Goal: Information Seeking & Learning: Learn about a topic

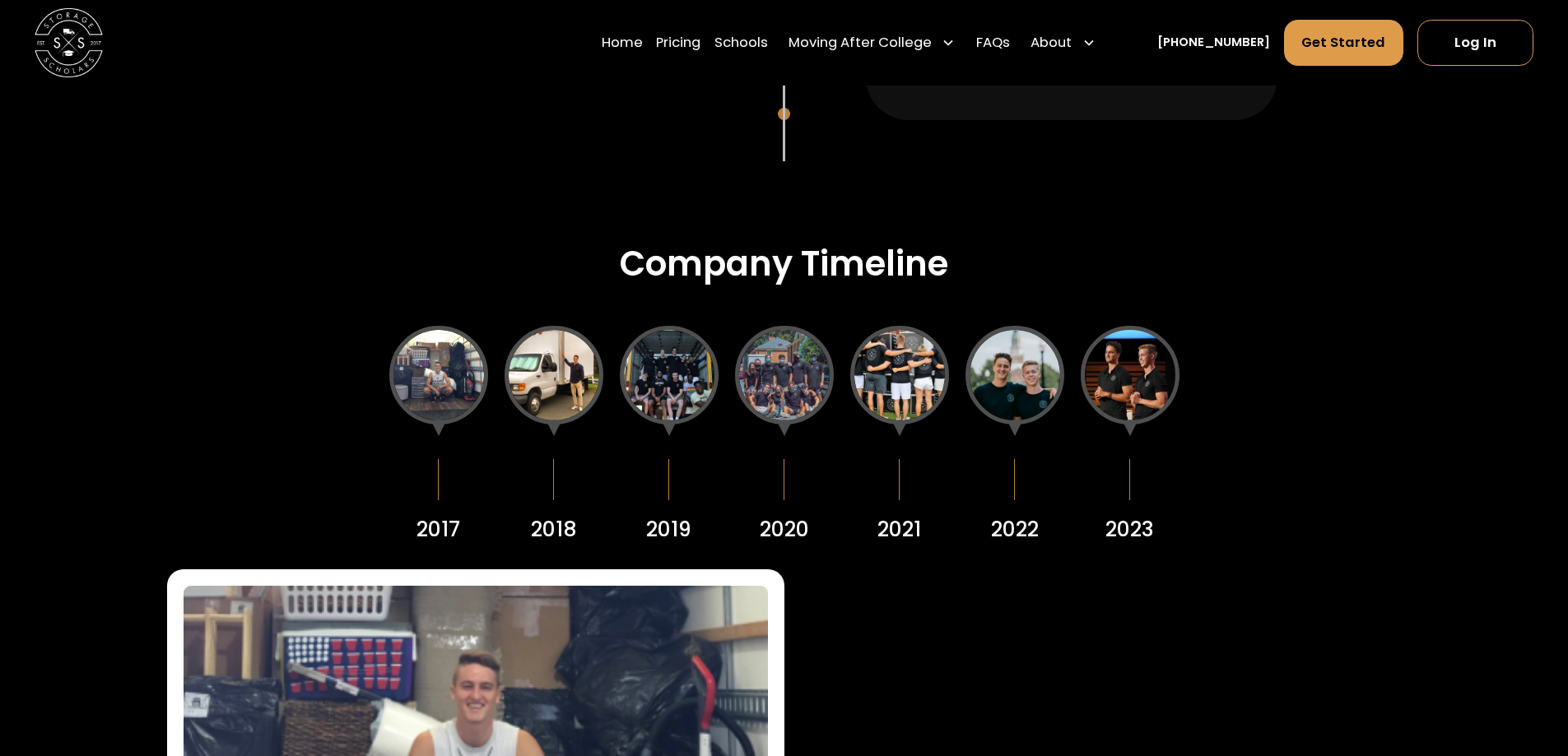
scroll to position [1974, 0]
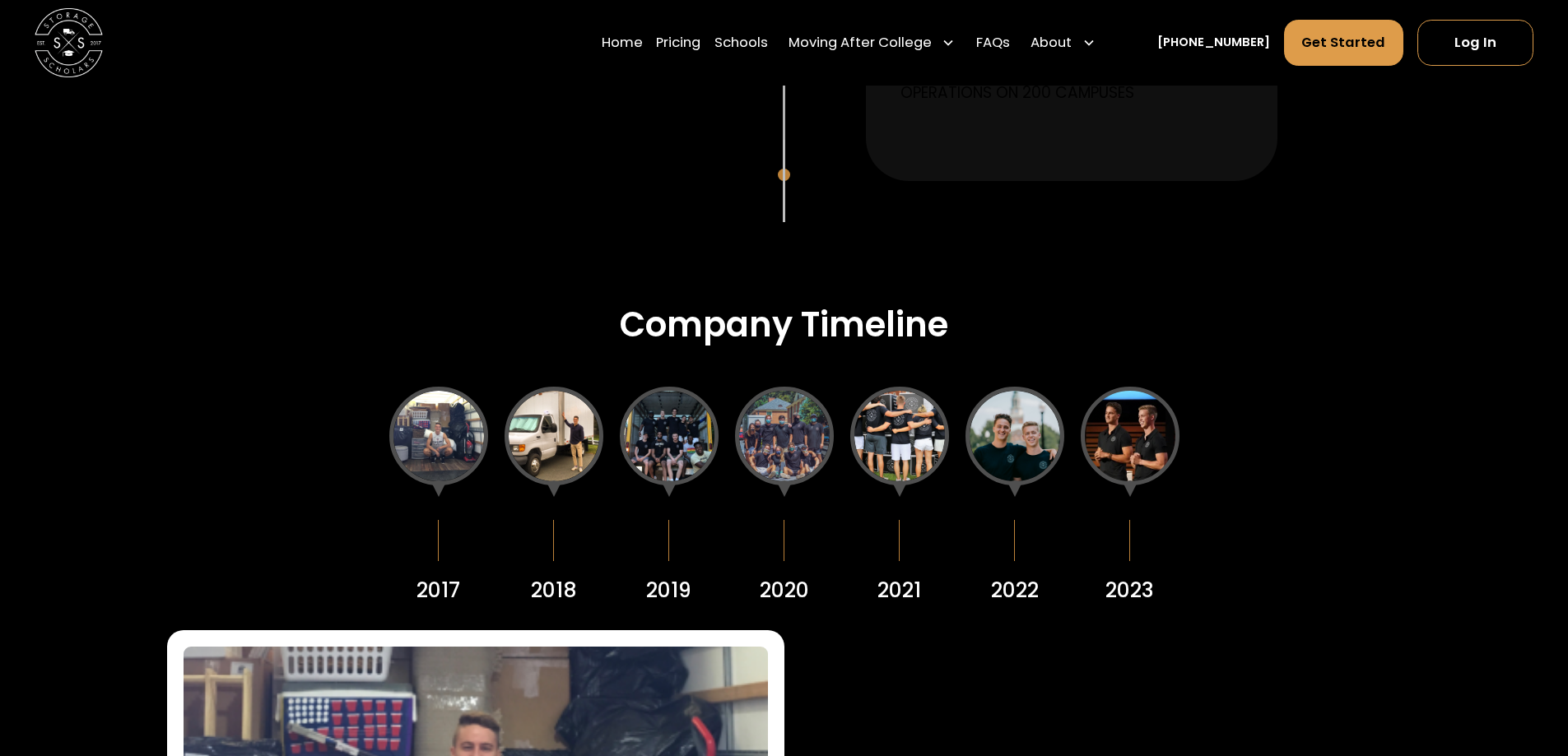
click at [566, 432] on div at bounding box center [554, 436] width 99 height 99
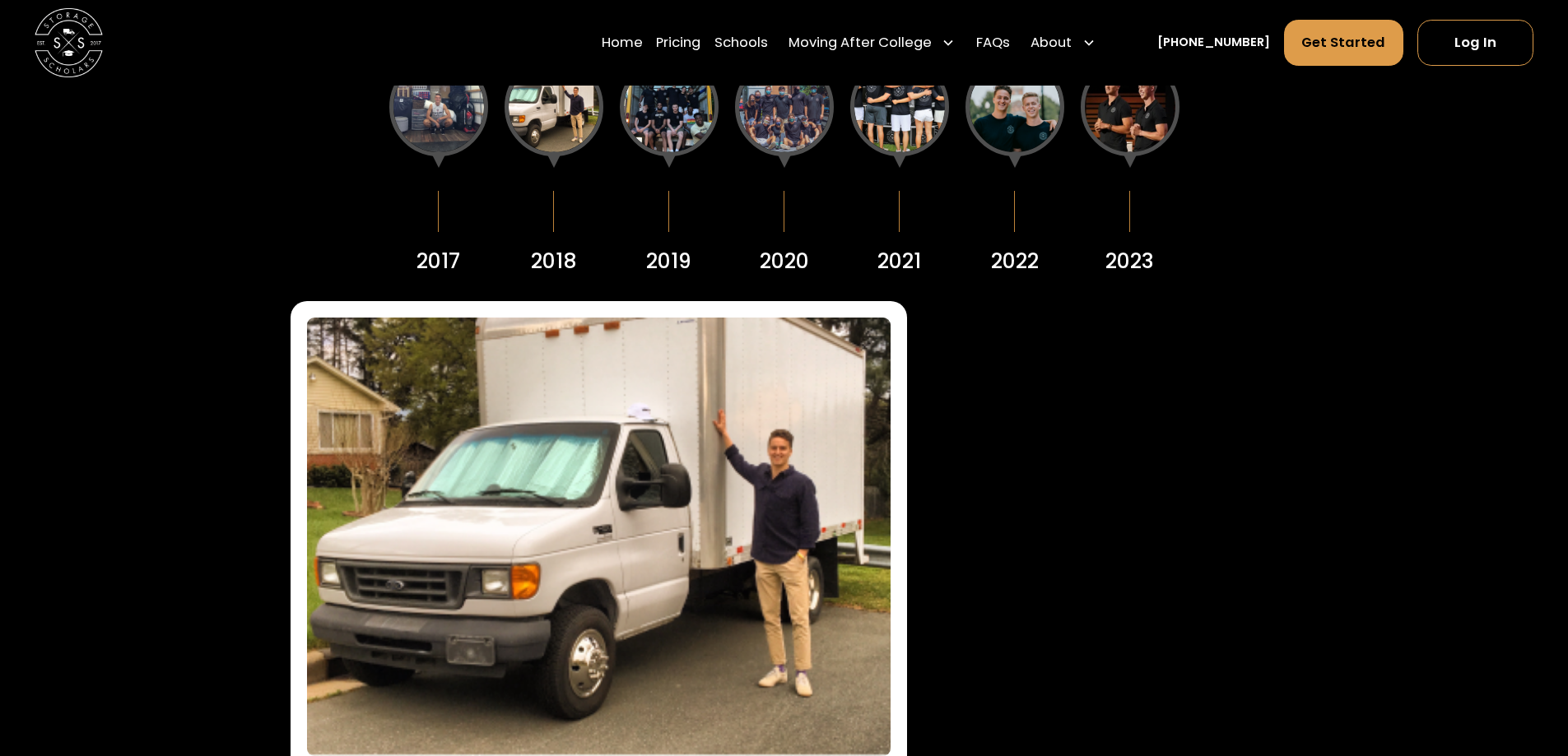
scroll to position [2138, 0]
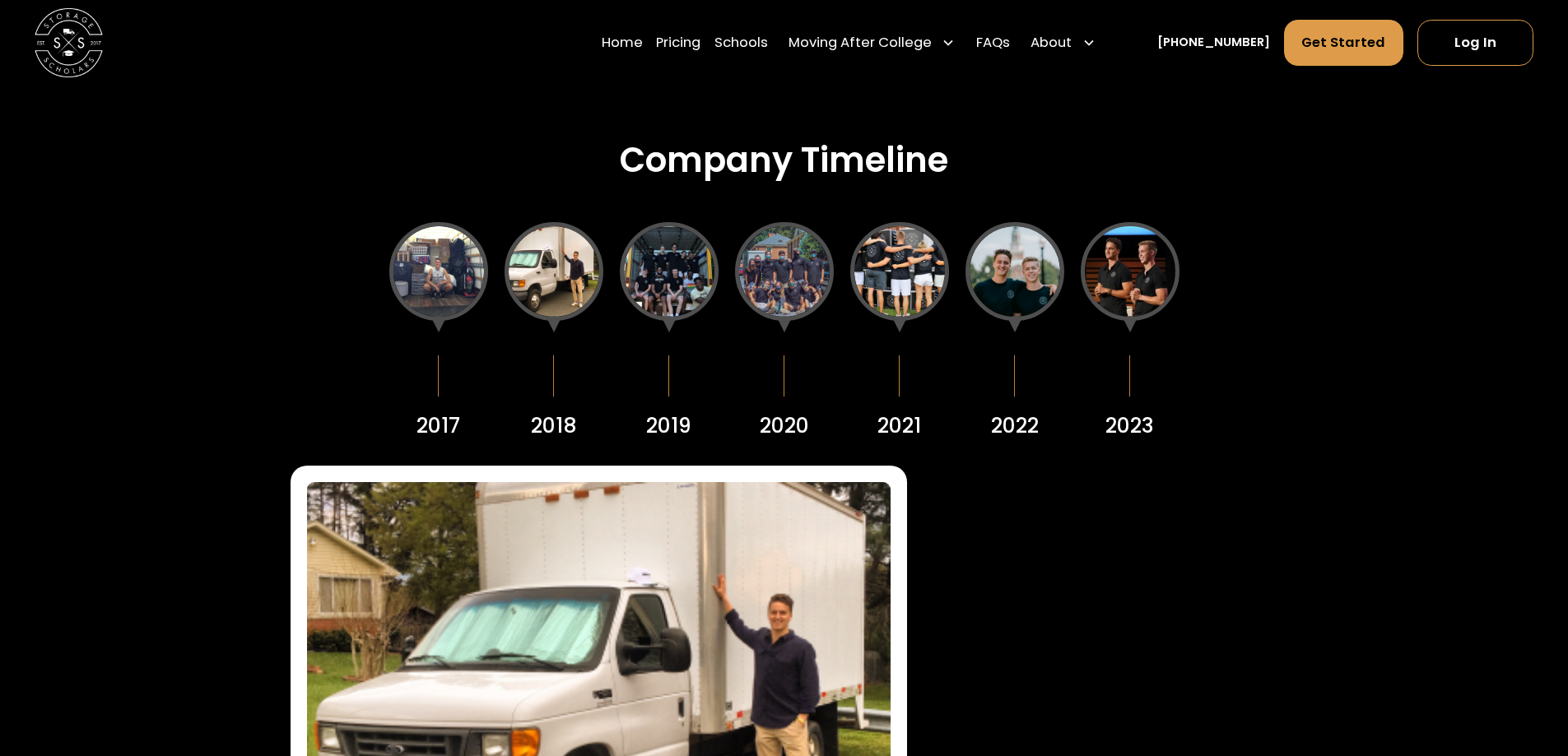
click at [659, 263] on div at bounding box center [669, 272] width 99 height 99
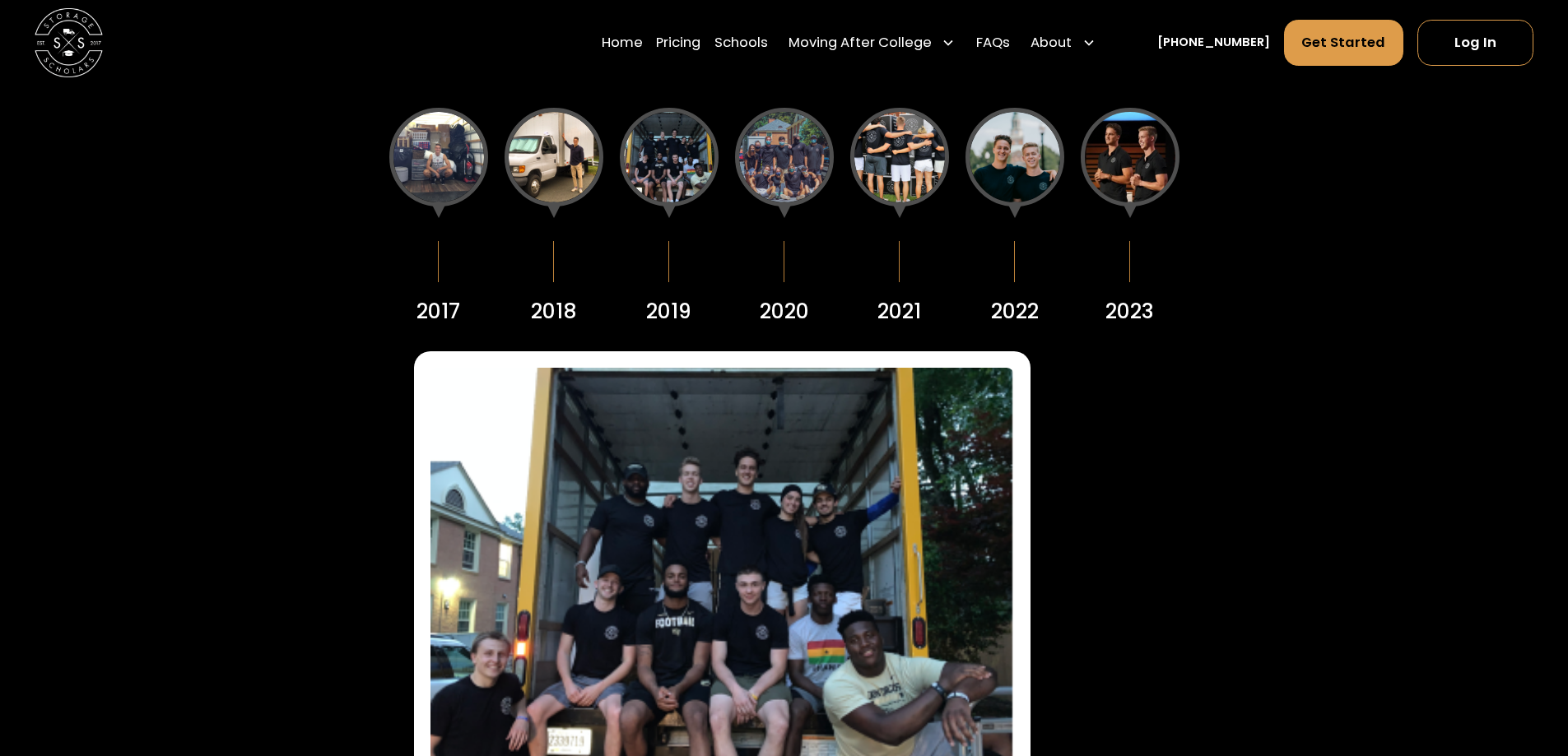
scroll to position [2221, 0]
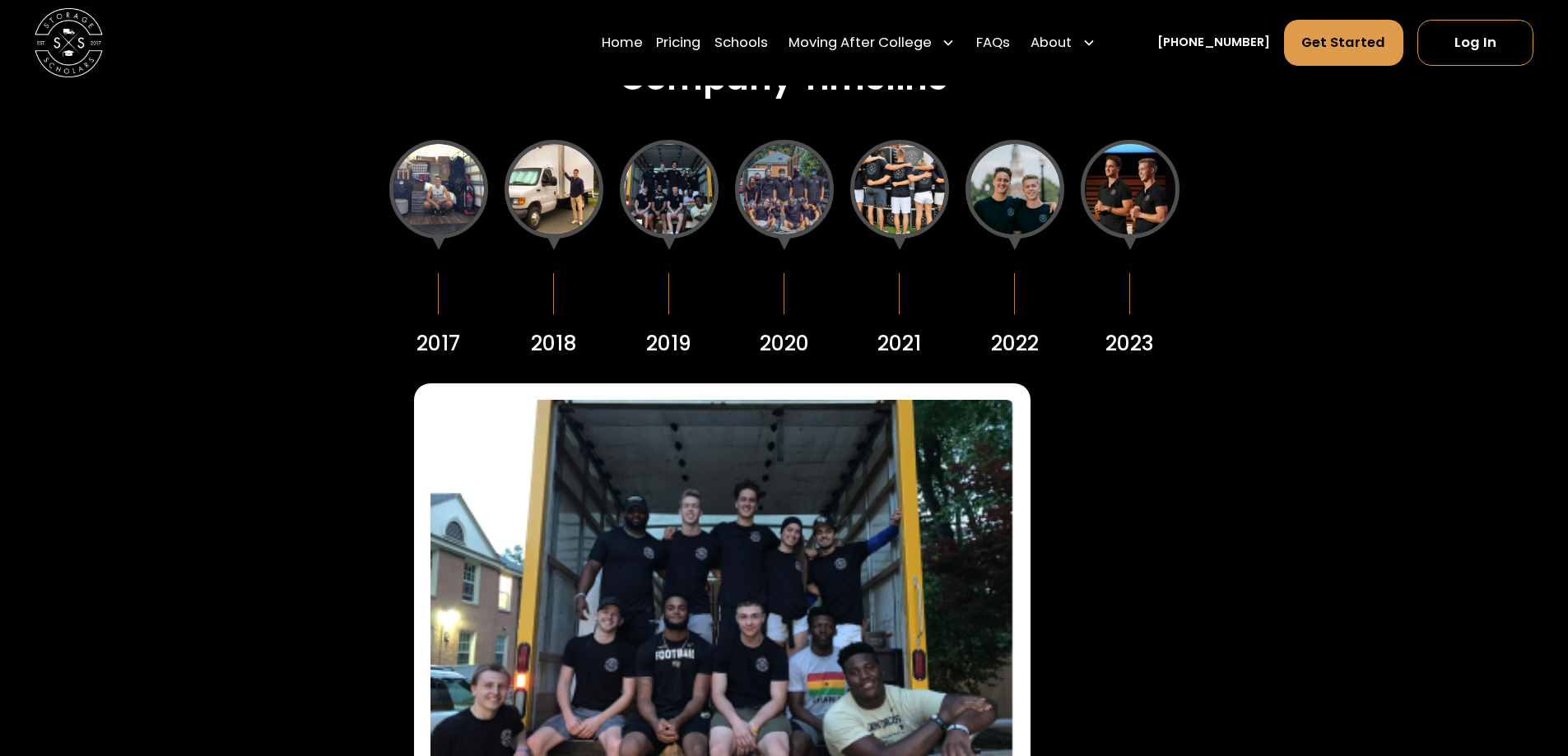
click at [774, 200] on div at bounding box center [784, 189] width 99 height 99
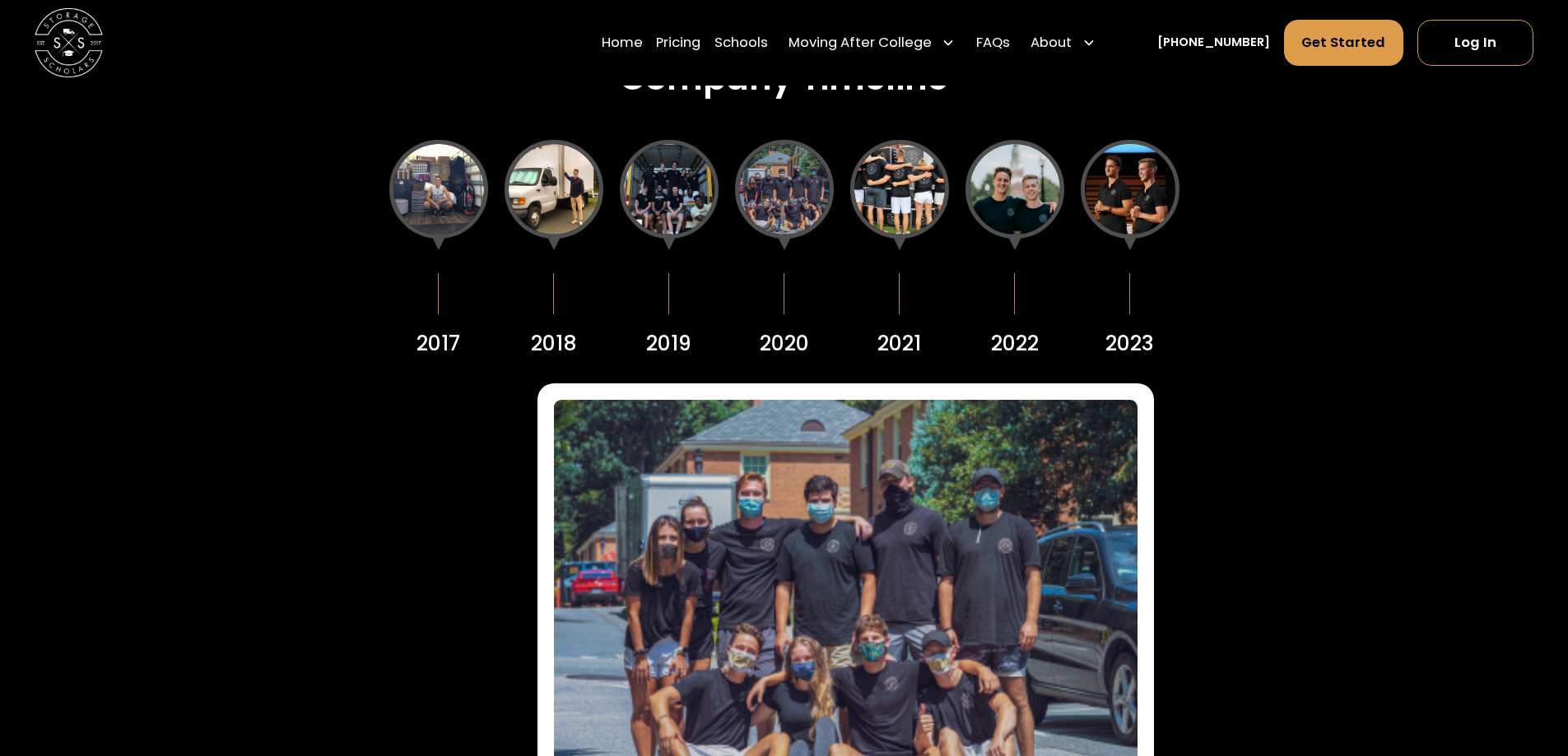
click at [912, 197] on div at bounding box center [900, 189] width 99 height 99
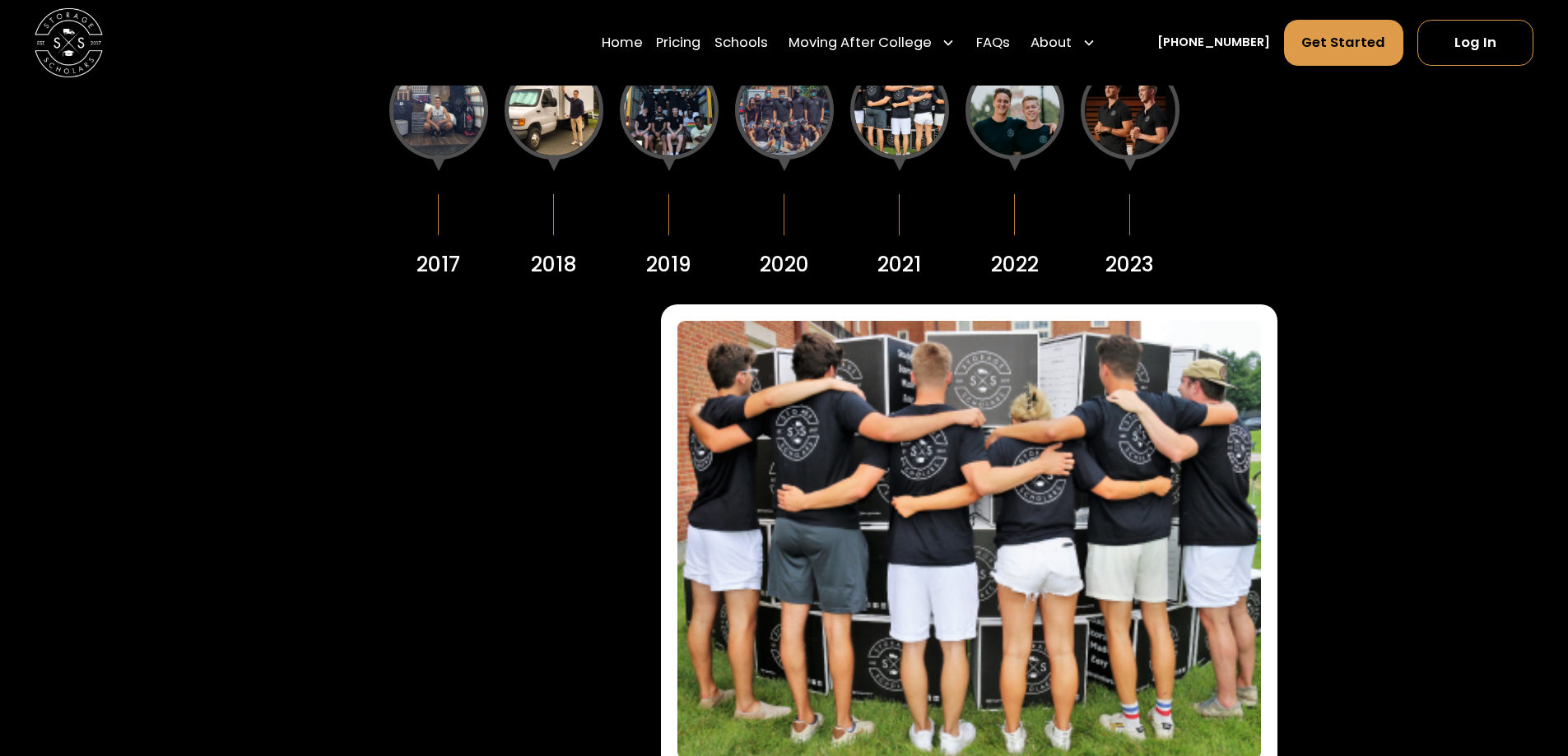
scroll to position [2138, 0]
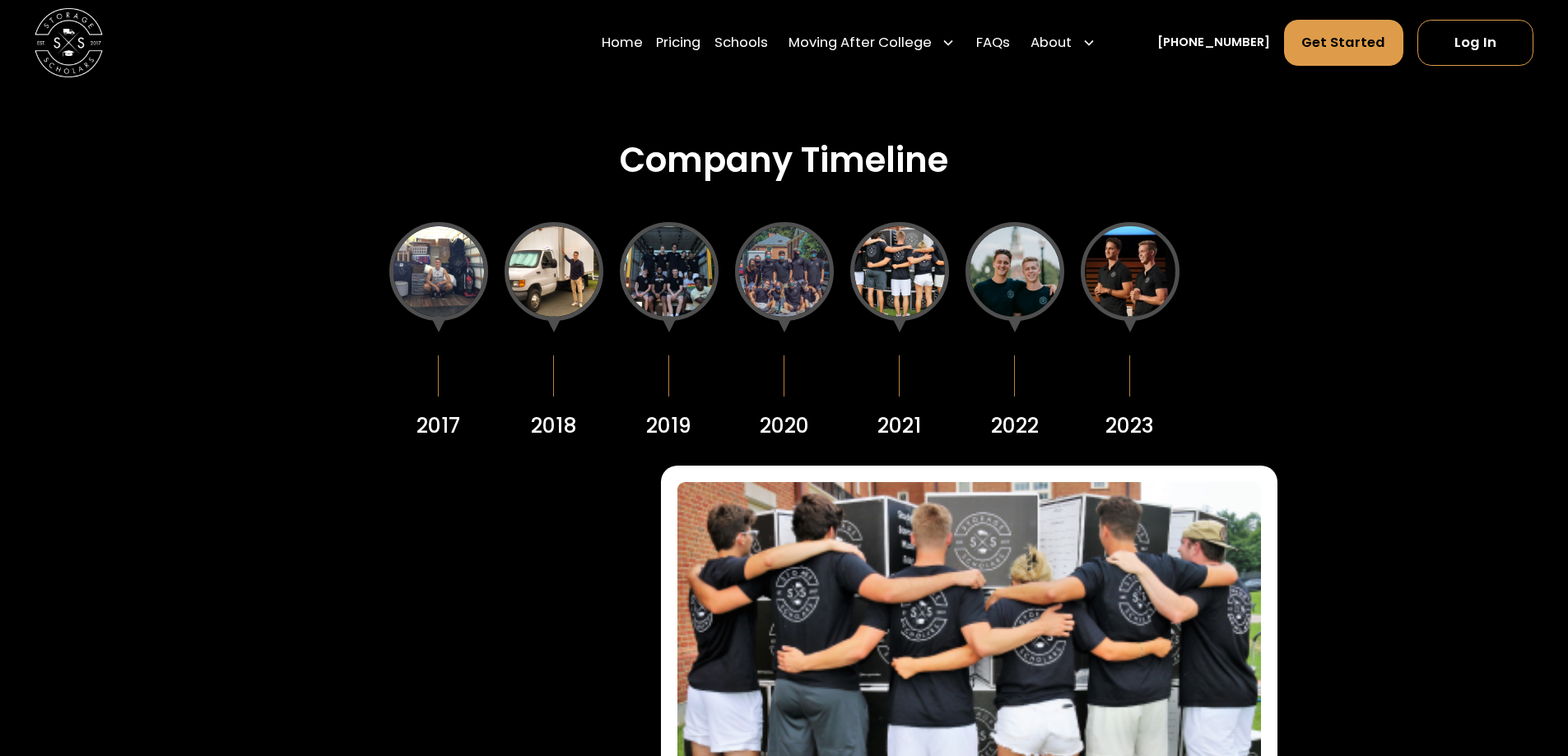
click at [1014, 305] on div at bounding box center [1015, 272] width 99 height 99
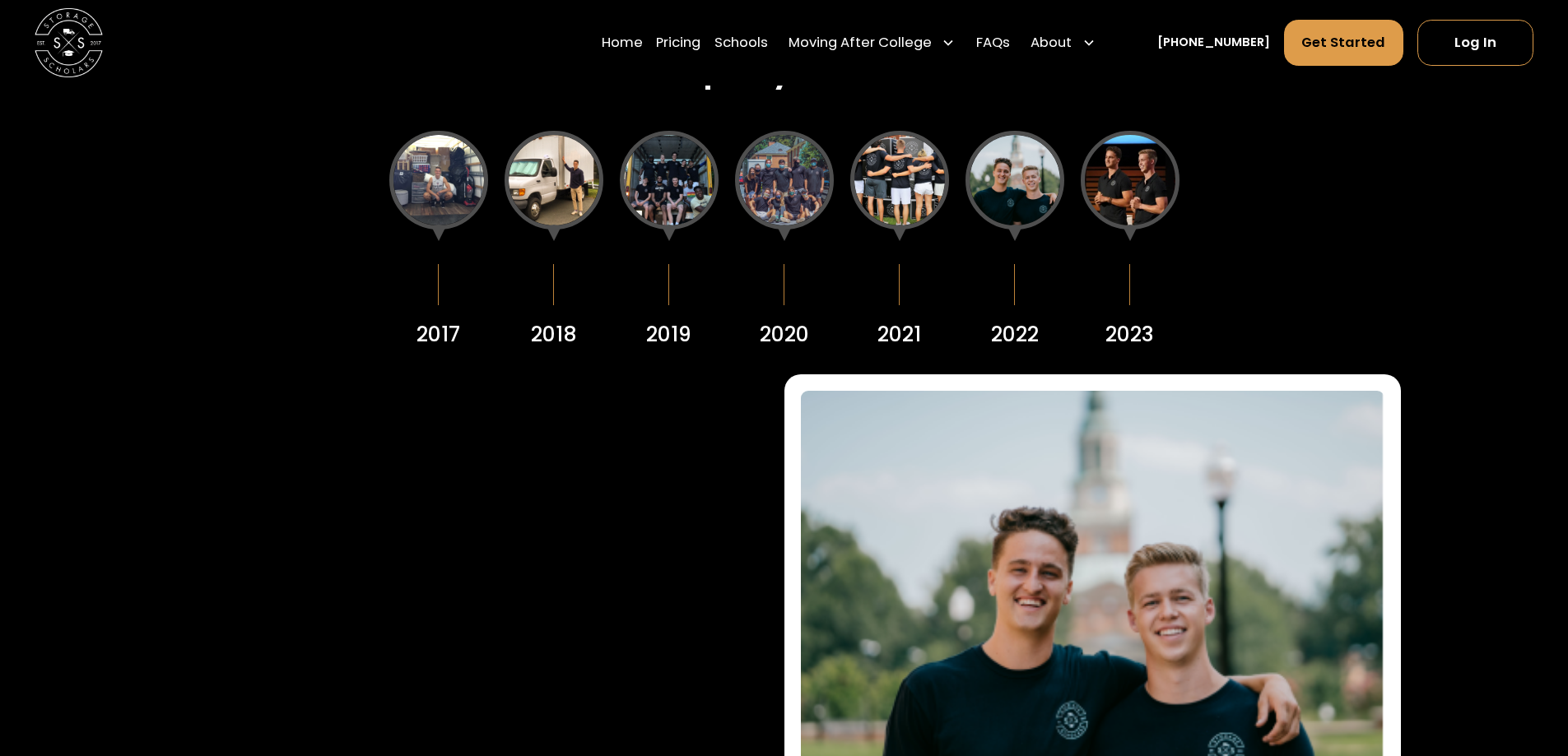
scroll to position [2221, 0]
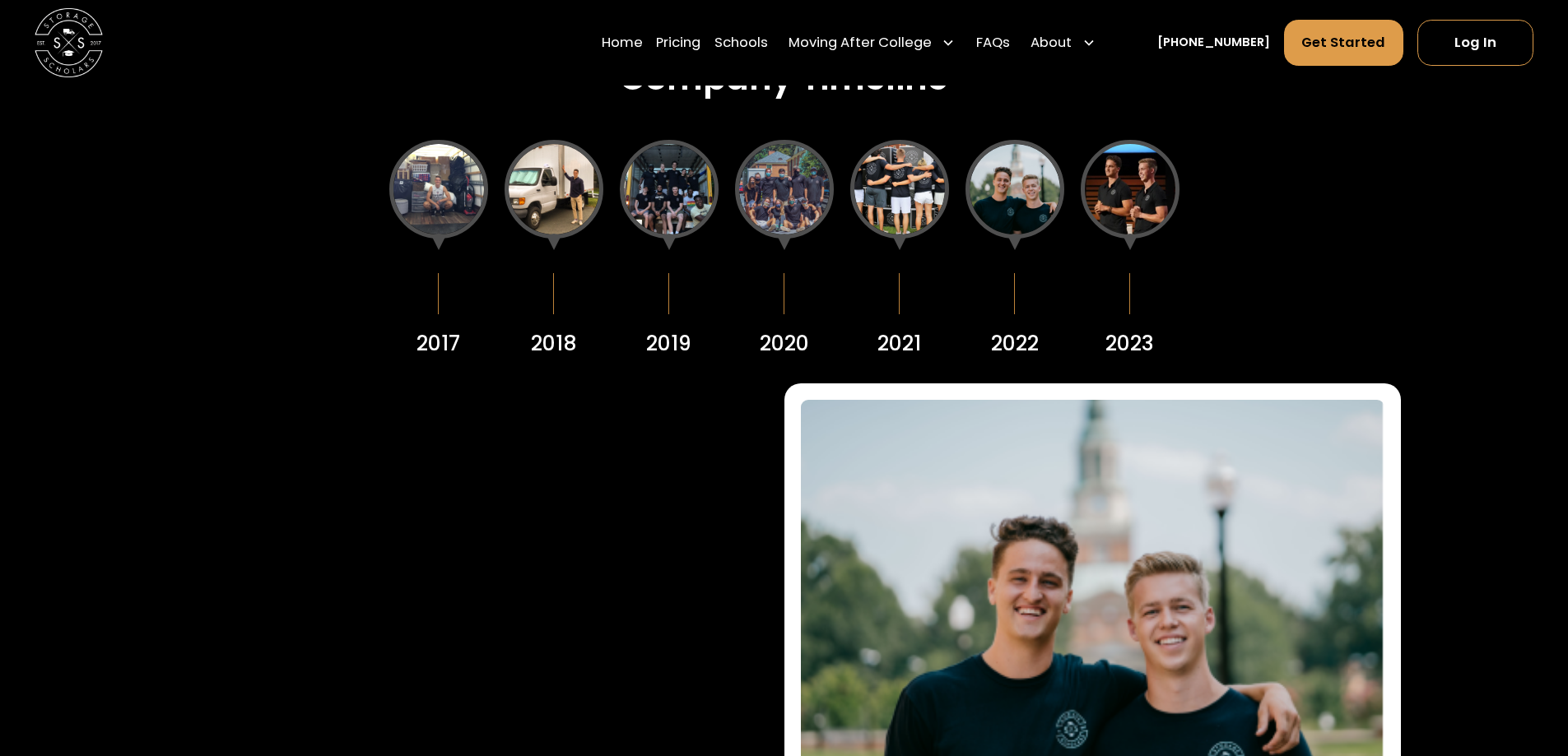
click at [1010, 188] on div at bounding box center [1015, 189] width 99 height 99
click at [1119, 196] on div at bounding box center [1130, 189] width 99 height 99
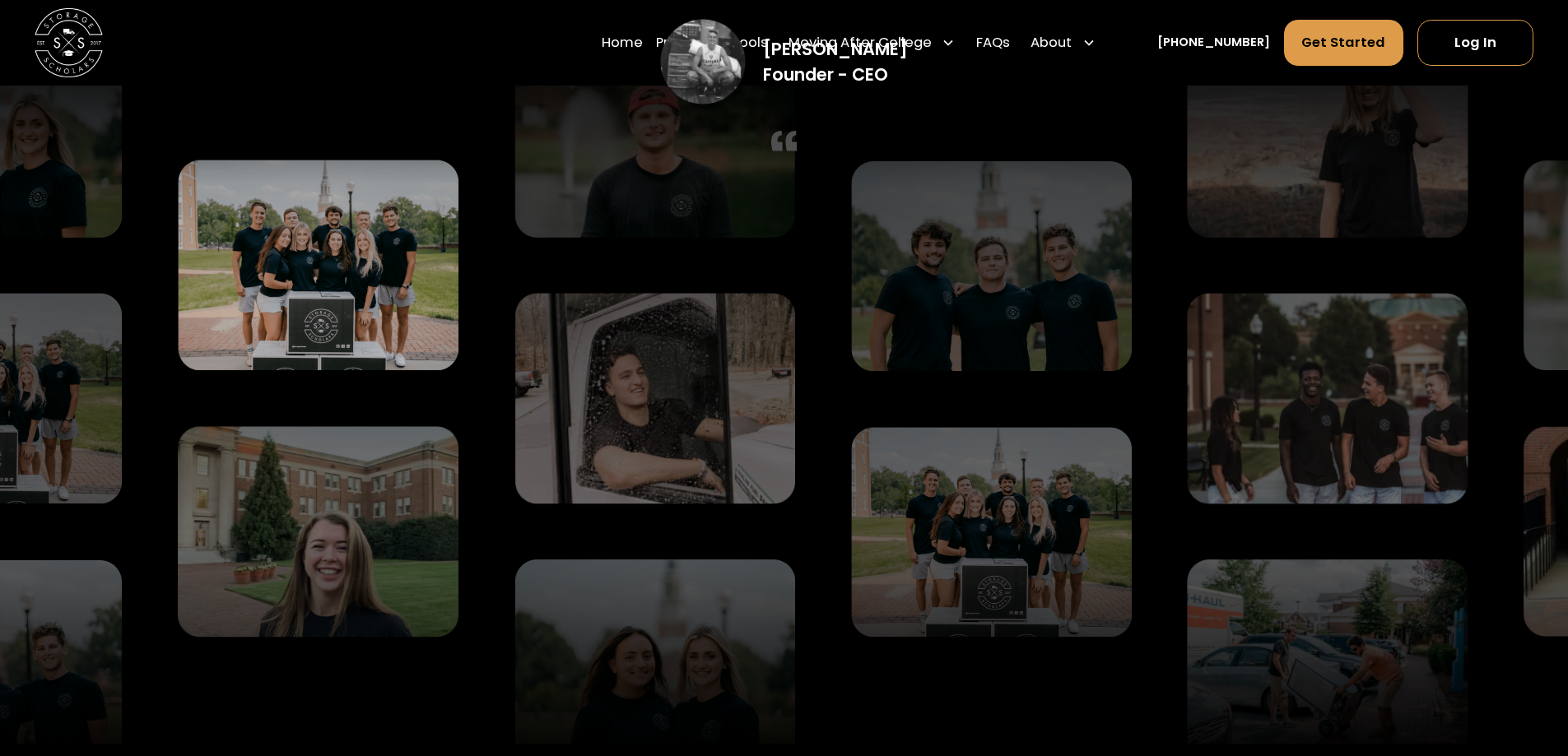
scroll to position [3948, 0]
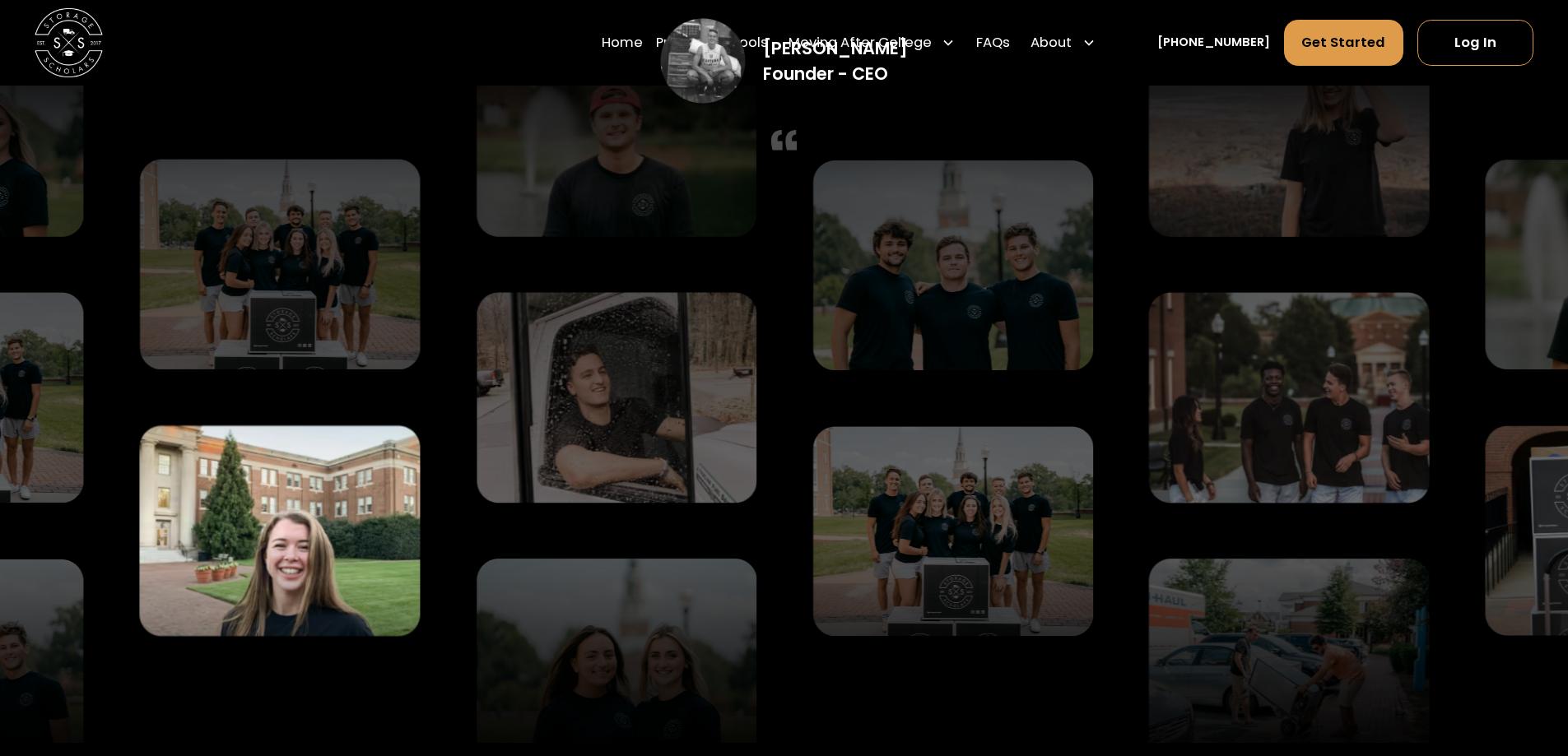
click at [332, 532] on img at bounding box center [279, 531] width 281 height 211
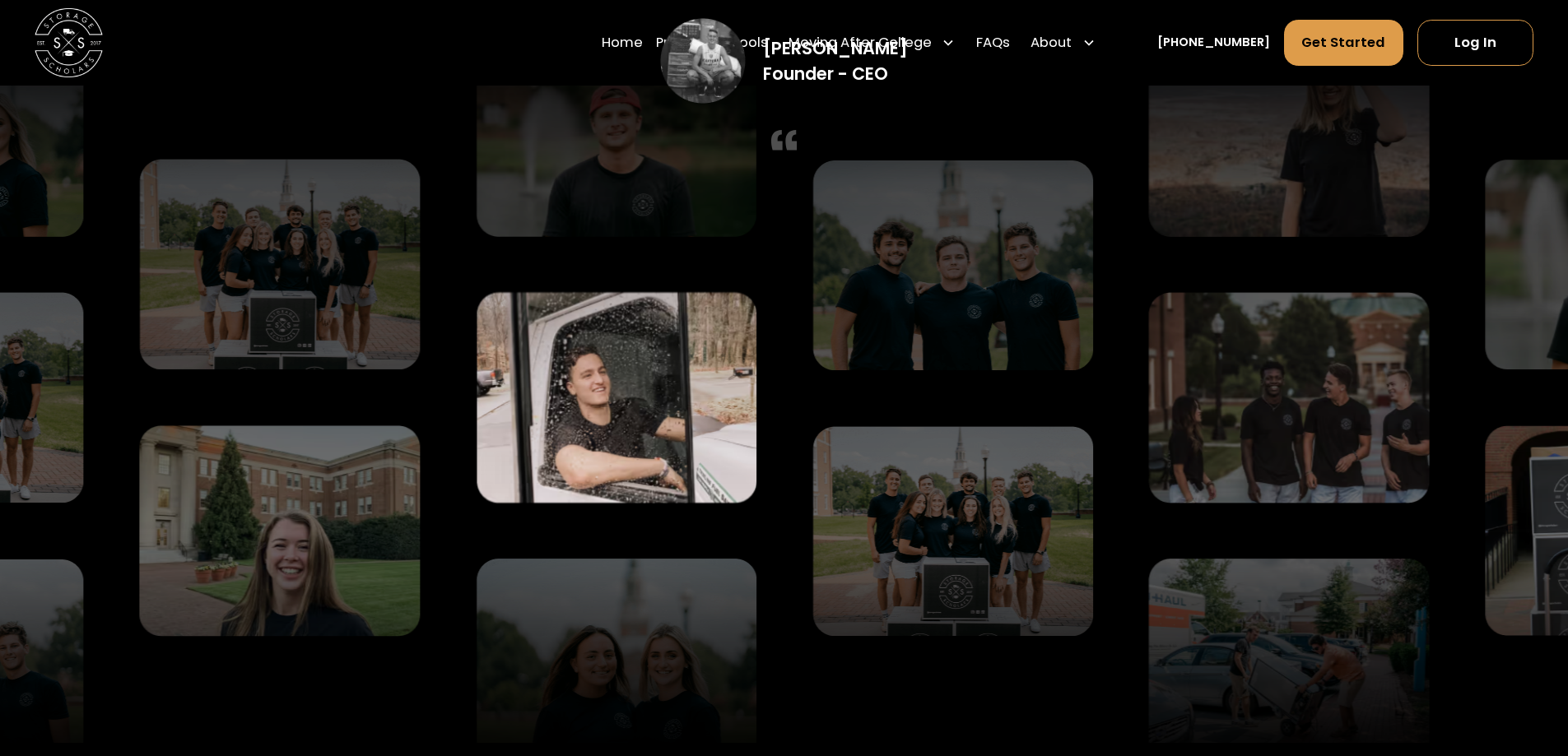
click at [562, 437] on img at bounding box center [616, 397] width 281 height 210
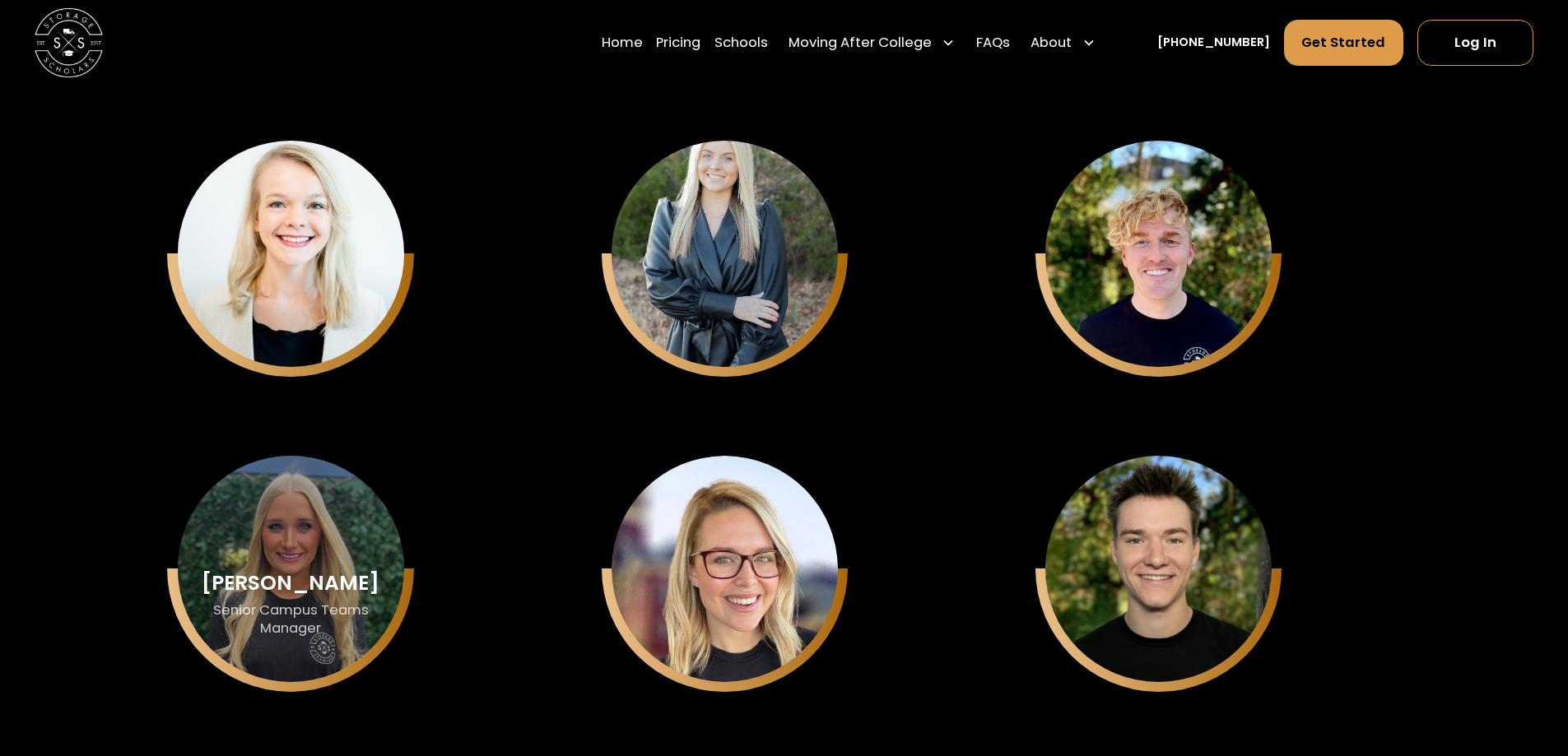
scroll to position [5182, 0]
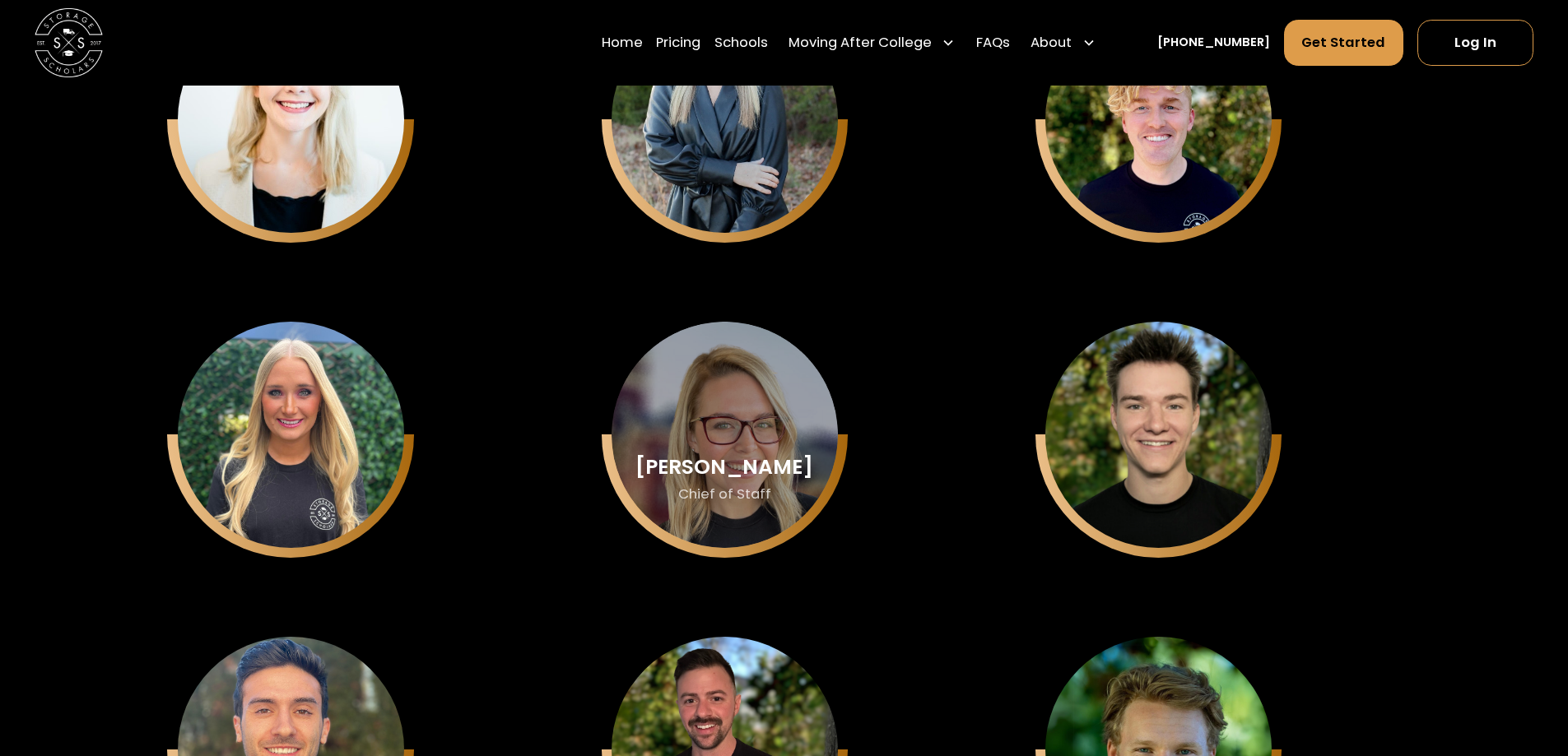
click at [765, 415] on div "Chelsea Goodwin Chief of Staff" at bounding box center [724, 435] width 226 height 226
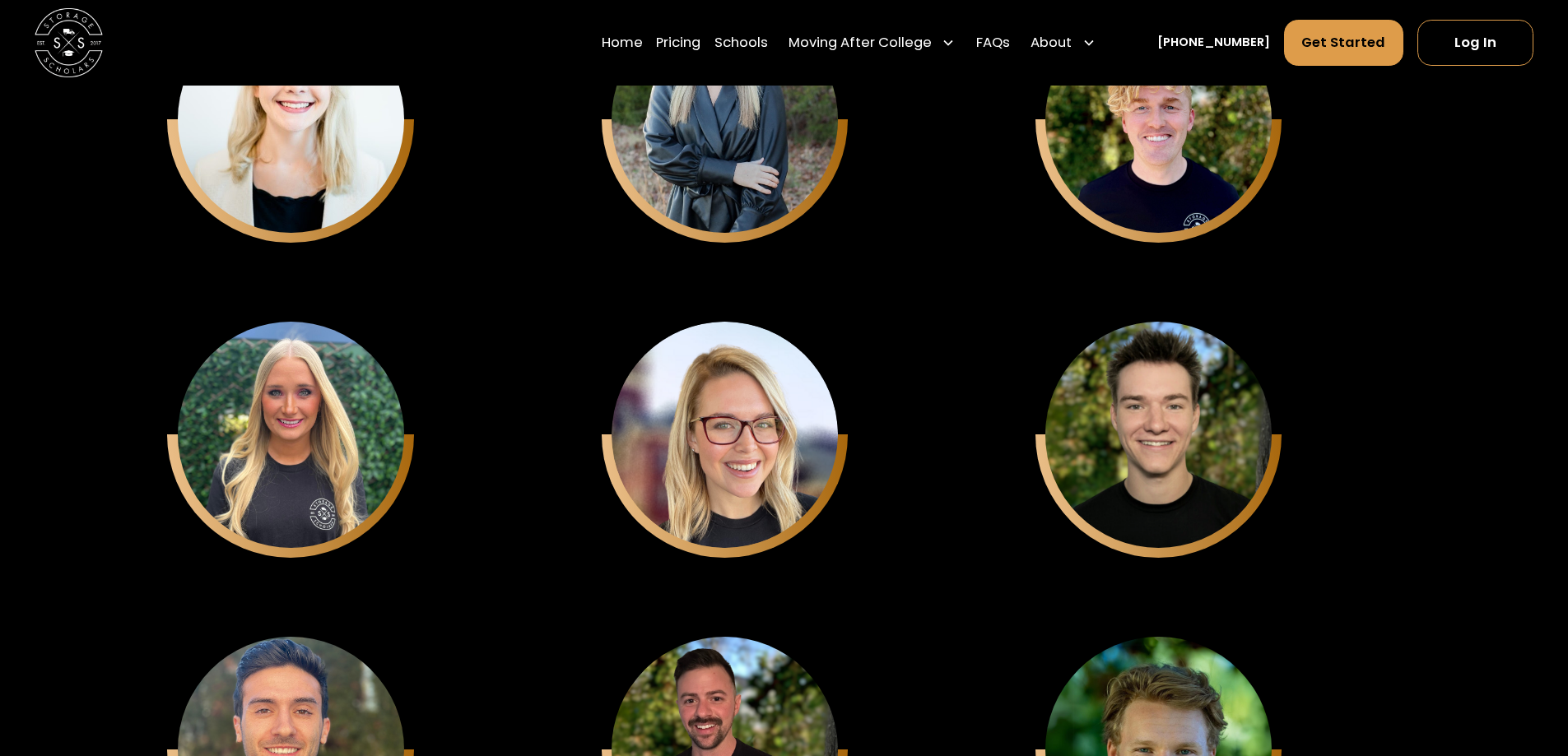
drag, startPoint x: 708, startPoint y: 473, endPoint x: 1010, endPoint y: 451, distance: 302.8
click at [704, 478] on div "Chelsea Goodwin" at bounding box center [723, 466] width 178 height 22
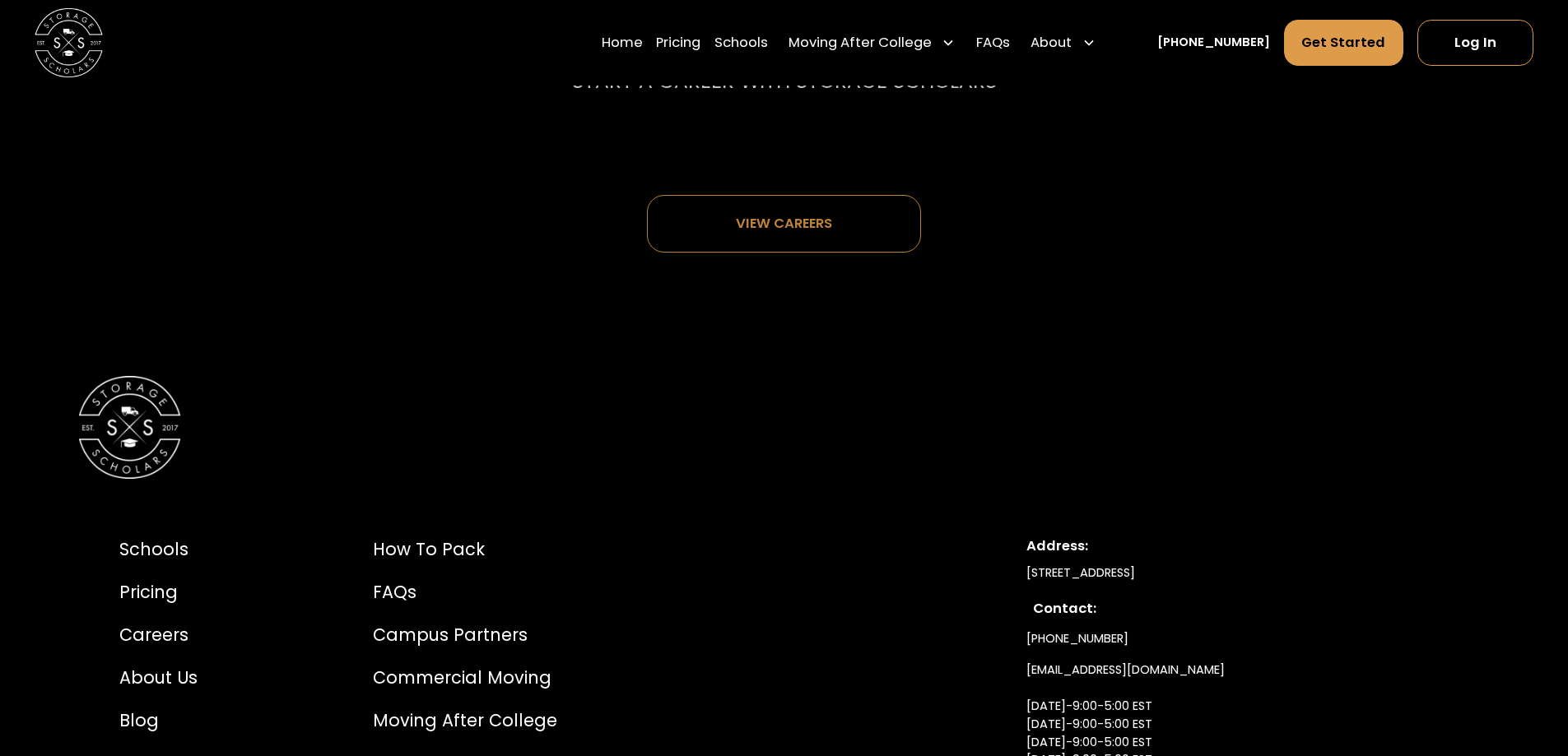
scroll to position [9349, 0]
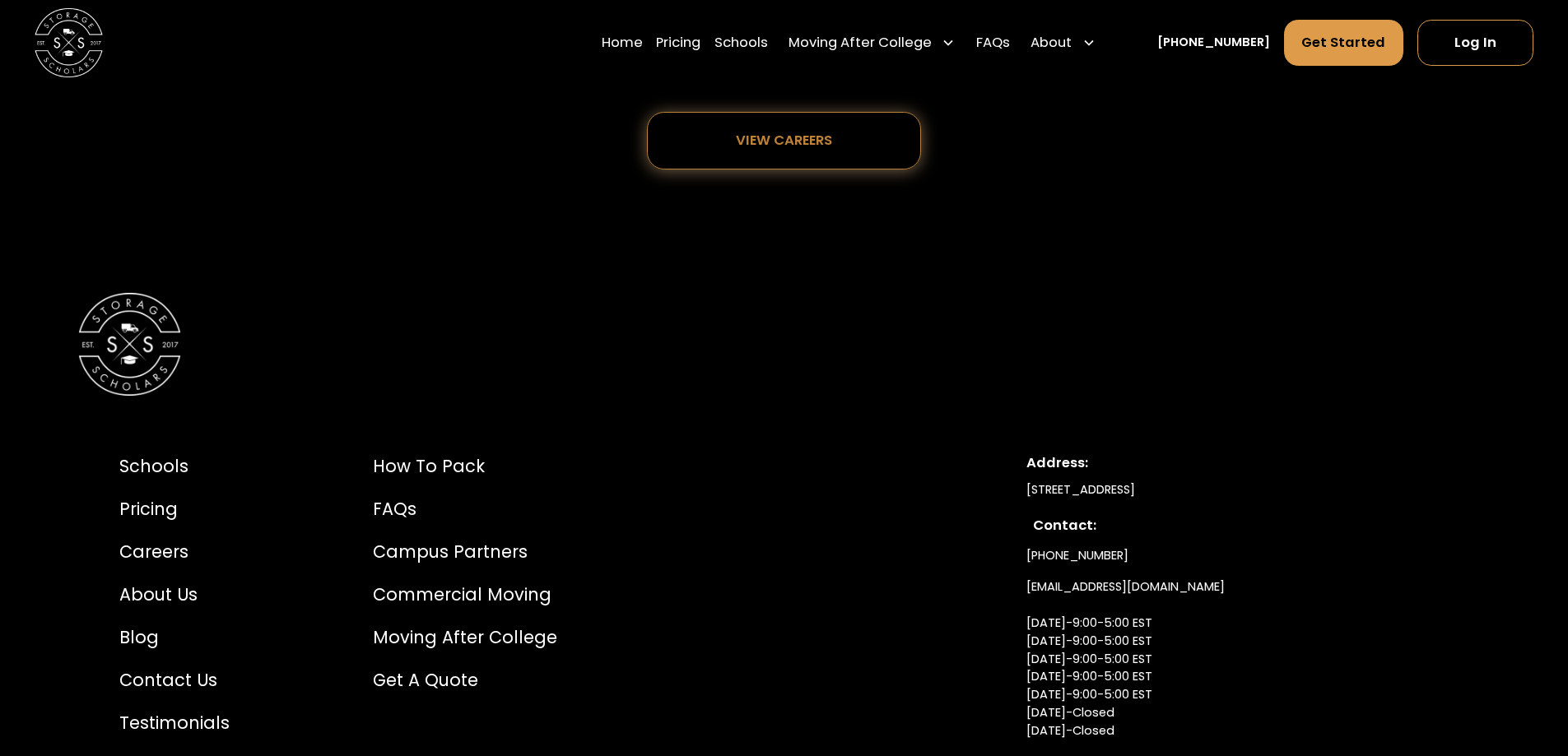
click at [767, 168] on div "View careers" at bounding box center [784, 141] width 158 height 56
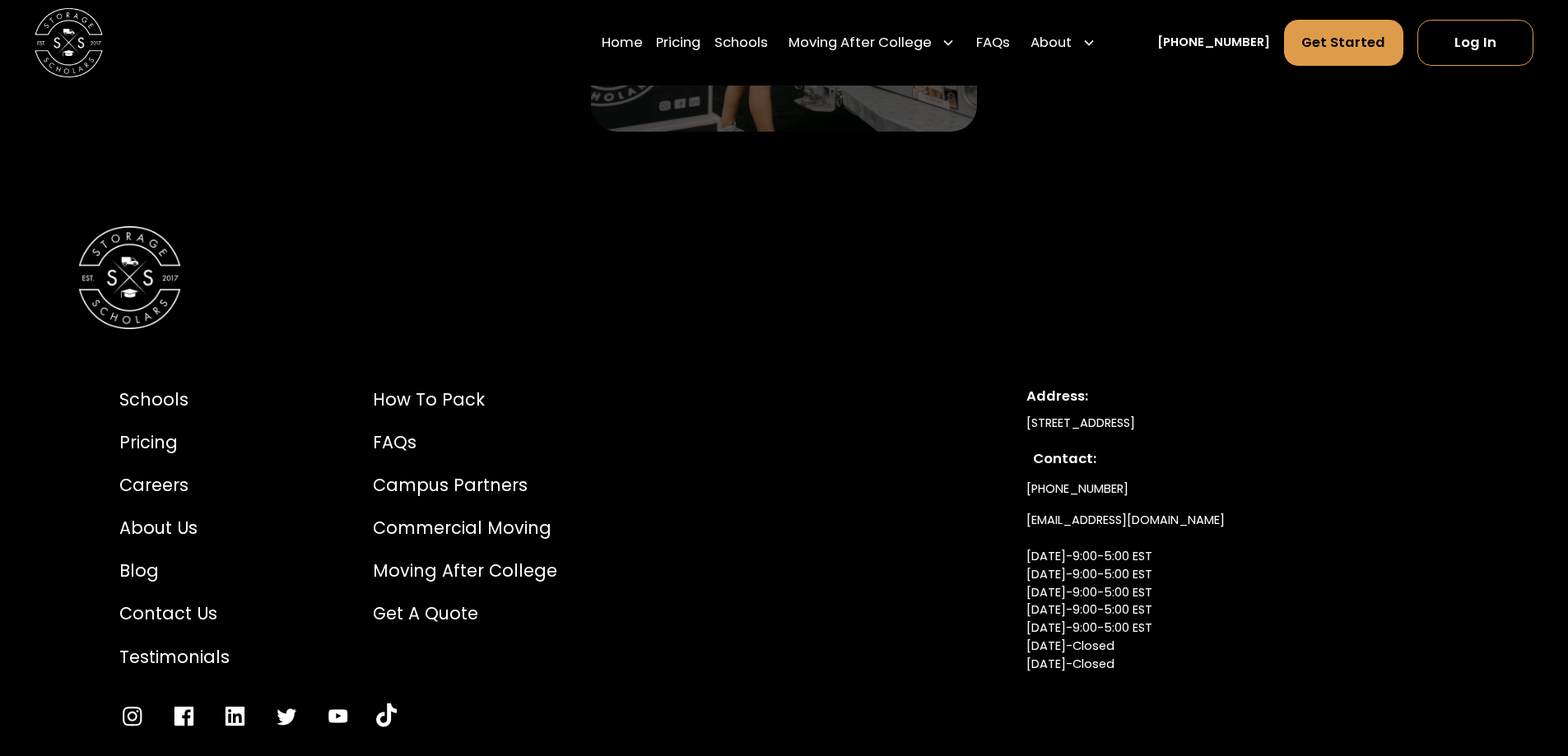
scroll to position [3702, 0]
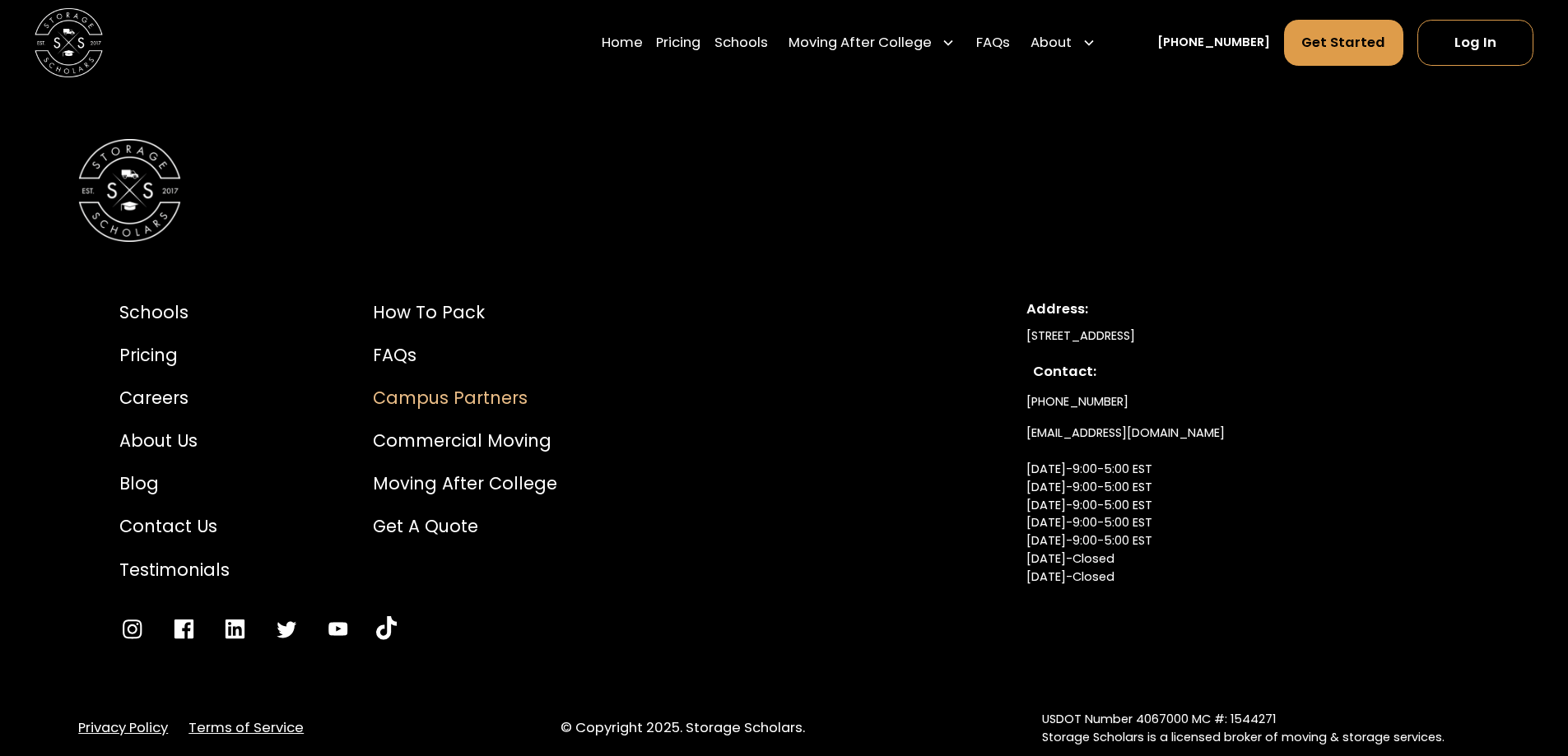
click at [424, 406] on div "Campus Partners" at bounding box center [464, 397] width 184 height 26
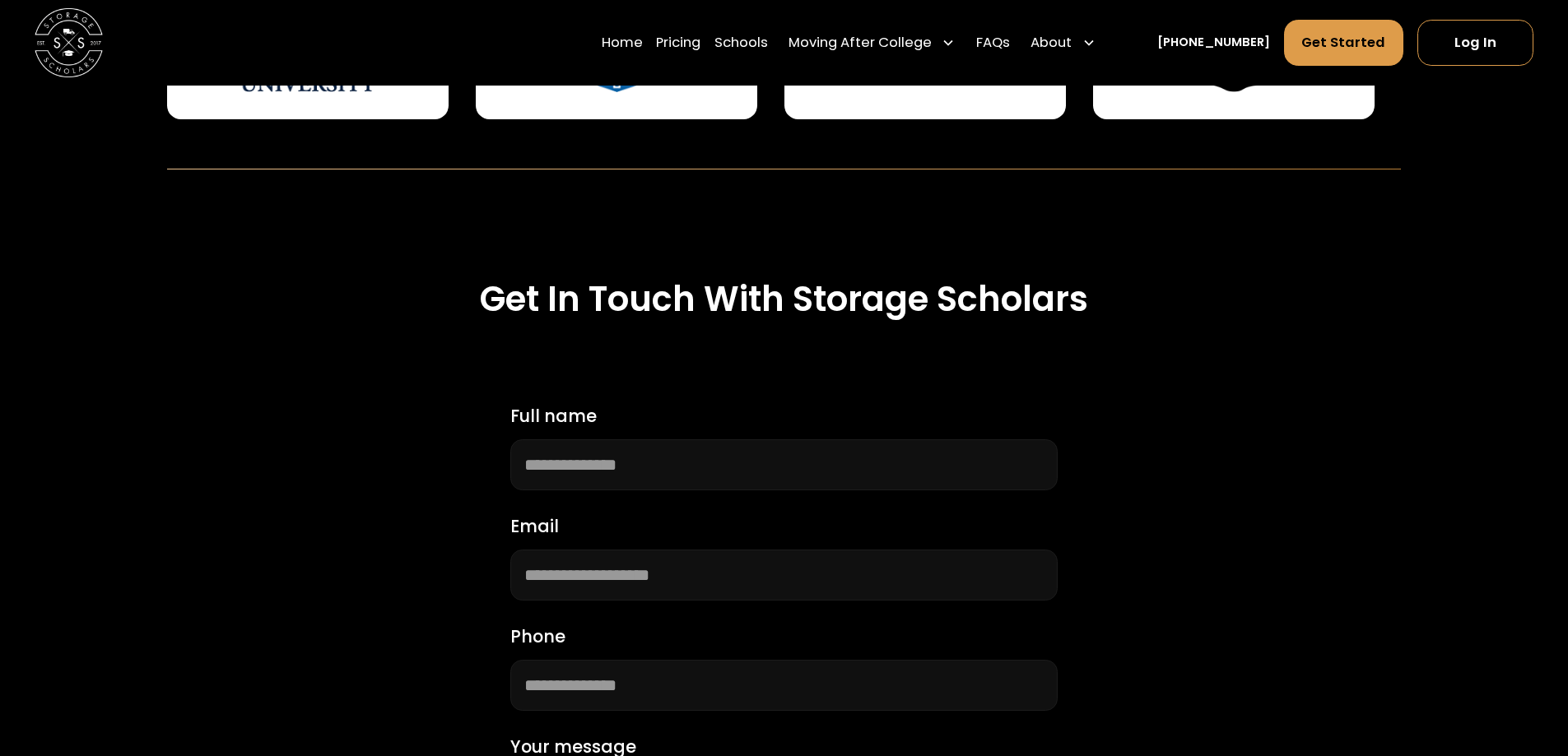
scroll to position [905, 0]
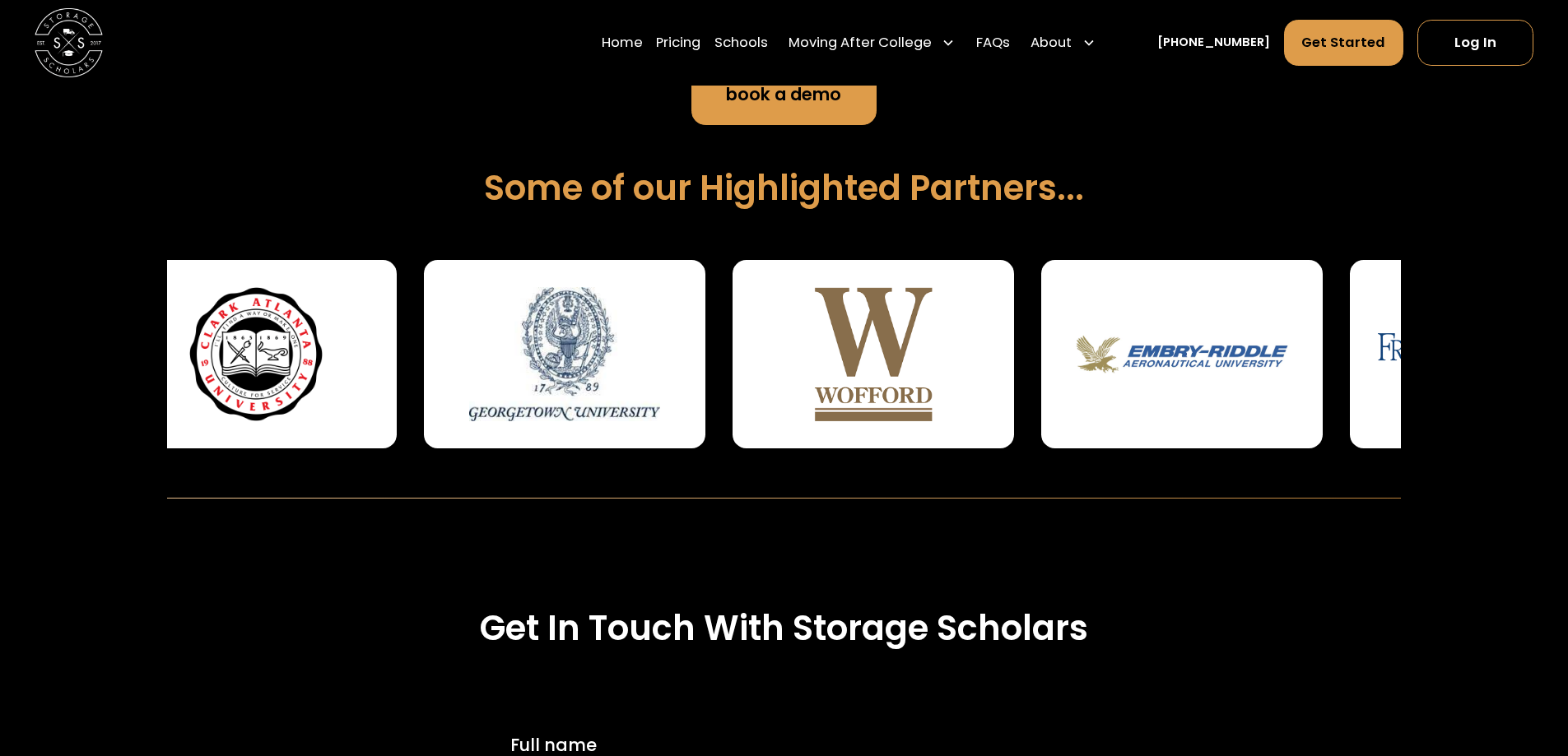
drag, startPoint x: 1296, startPoint y: 357, endPoint x: 330, endPoint y: 403, distance: 967.1
click at [334, 403] on img at bounding box center [256, 353] width 226 height 133
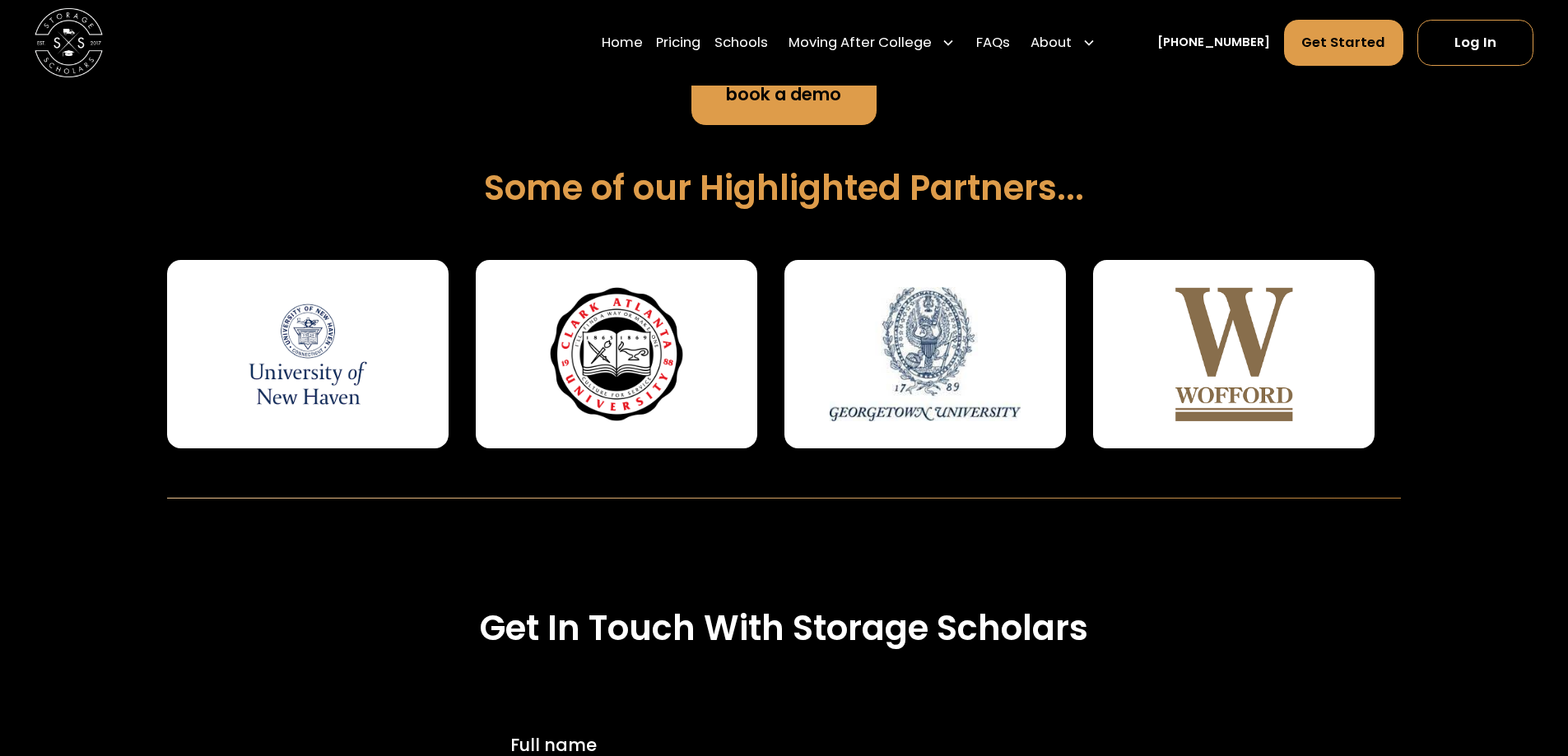
drag, startPoint x: 1011, startPoint y: 365, endPoint x: 102, endPoint y: 426, distance: 911.0
click at [102, 426] on div "Creating Convenience On Campus For Families + Administration STUDENT STORAGE ST…" at bounding box center [784, 160] width 1568 height 676
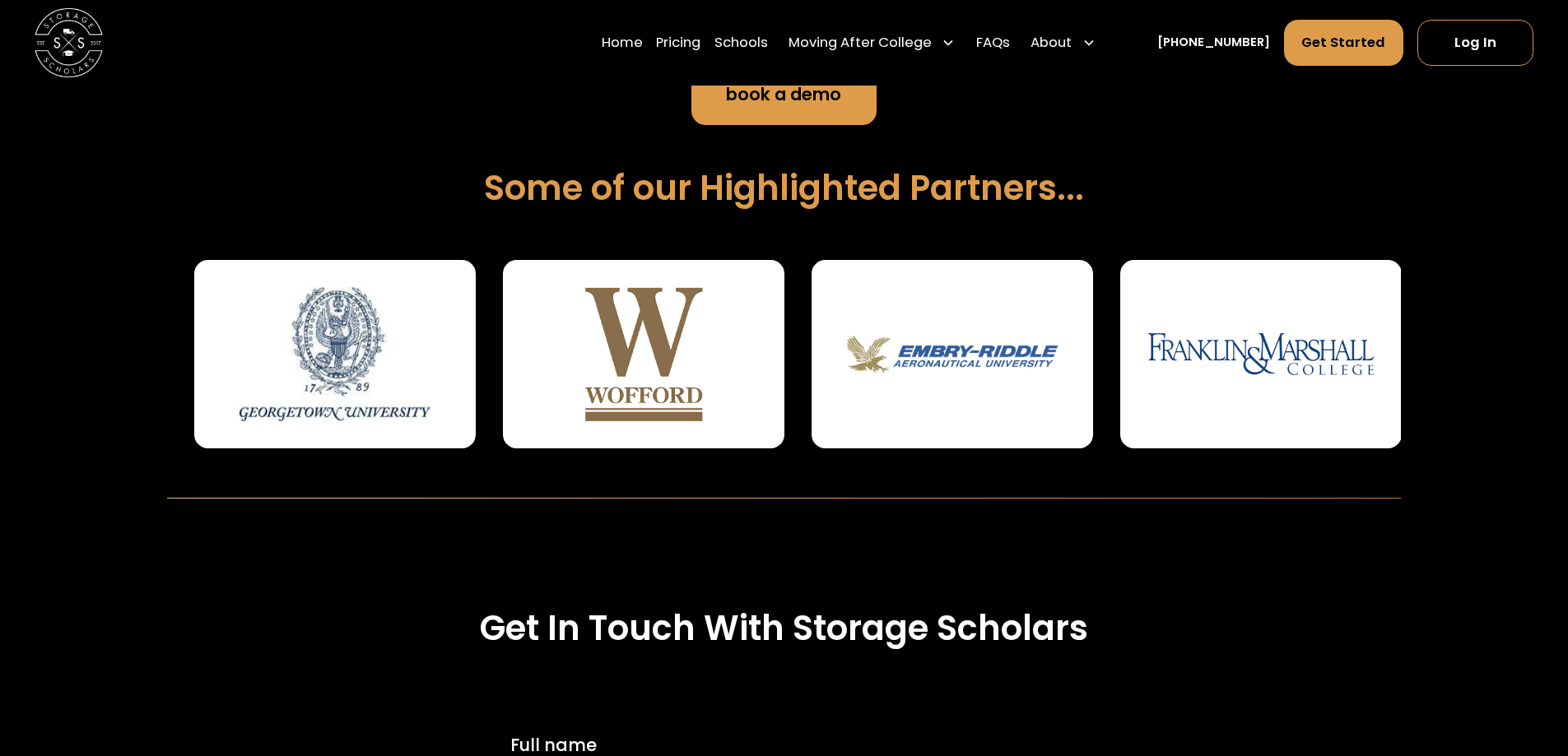
drag, startPoint x: 472, startPoint y: 372, endPoint x: 377, endPoint y: 372, distance: 95.0
click at [377, 372] on div at bounding box center [334, 354] width 281 height 188
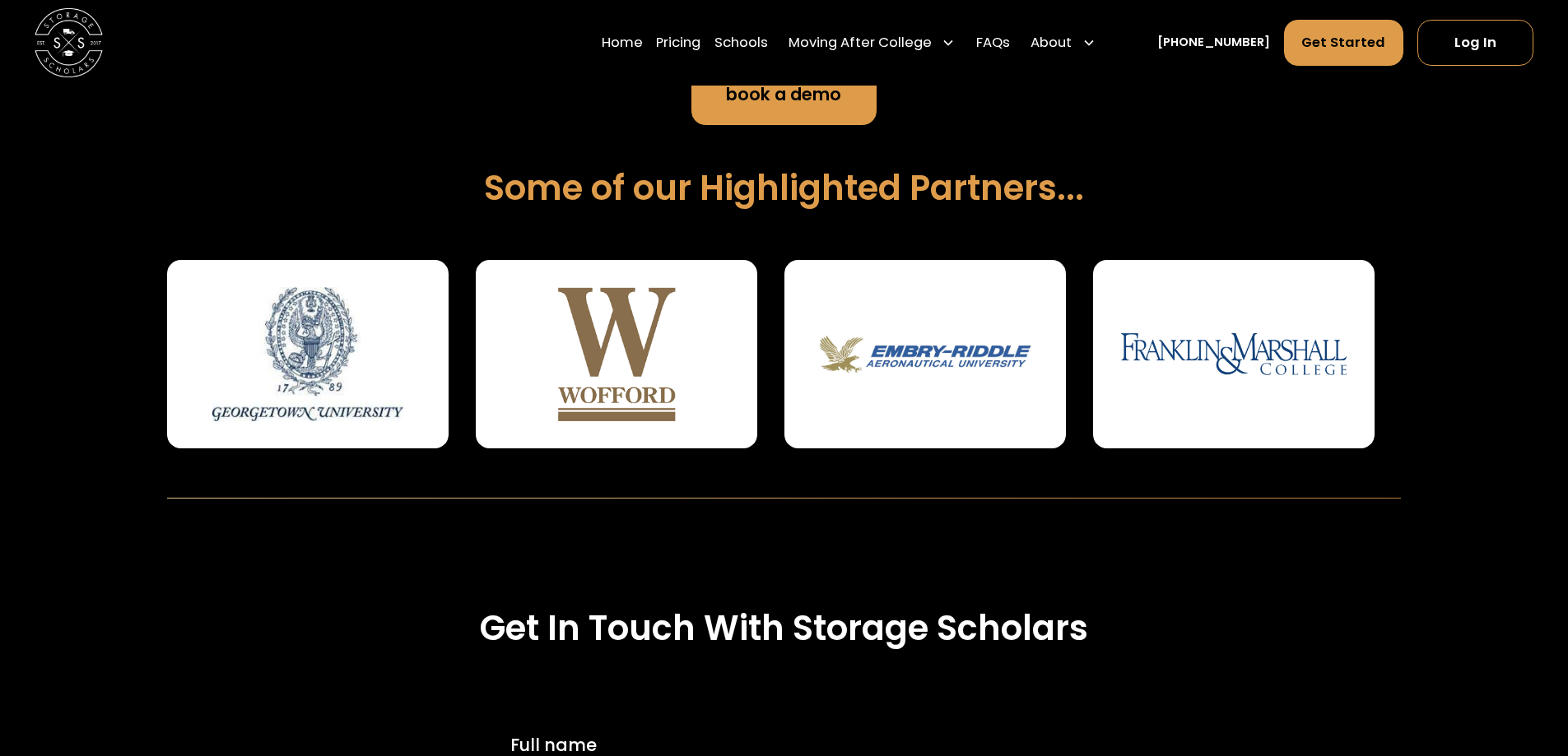
drag, startPoint x: 1187, startPoint y: 349, endPoint x: 0, endPoint y: 413, distance: 1188.7
click at [0, 413] on div "Creating Convenience On Campus For Families + Administration STUDENT STORAGE ST…" at bounding box center [784, 160] width 1568 height 676
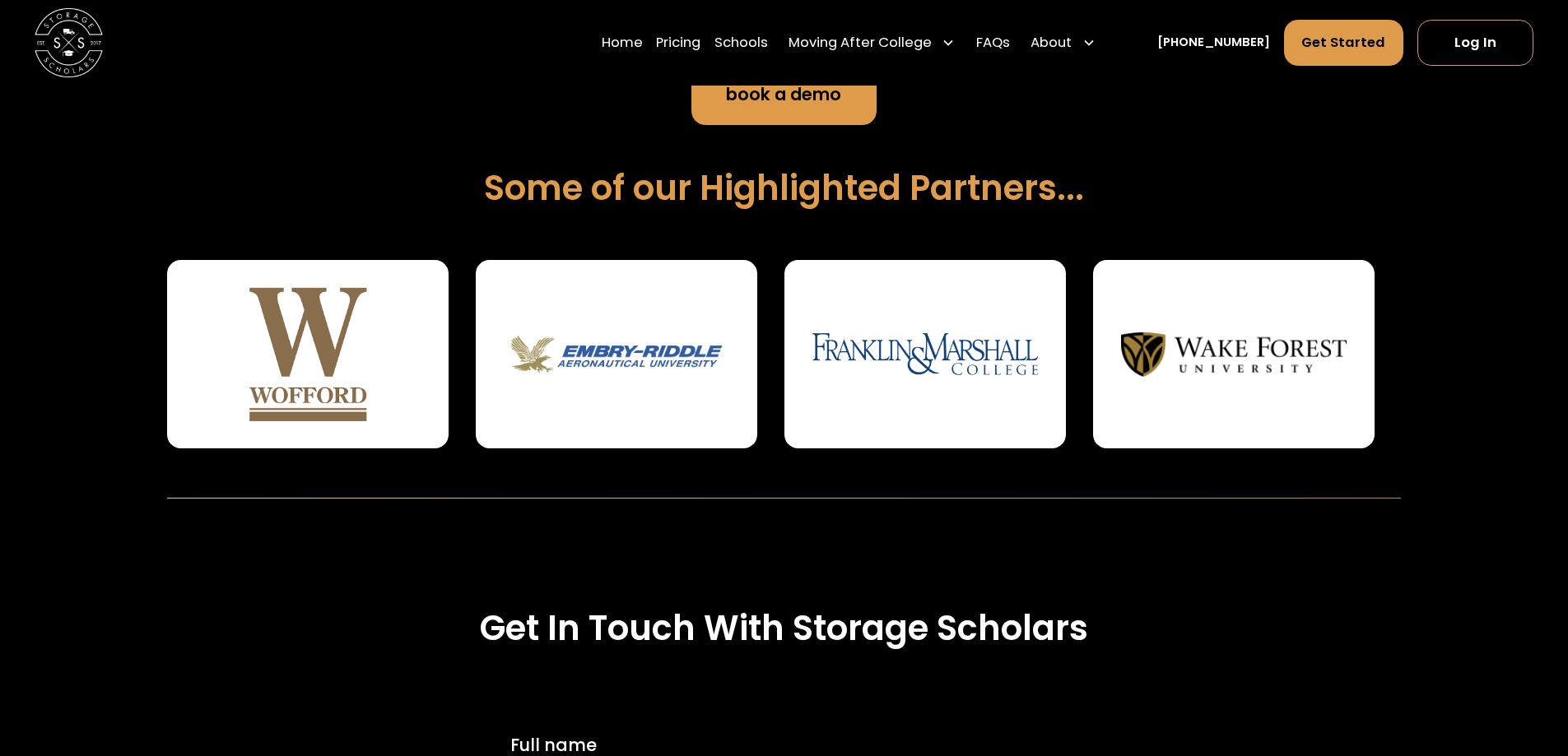
drag, startPoint x: 1272, startPoint y: 362, endPoint x: 35, endPoint y: 418, distance: 1238.3
click at [68, 414] on div "Creating Convenience On Campus For Families + Administration STUDENT STORAGE ST…" at bounding box center [784, 160] width 1568 height 676
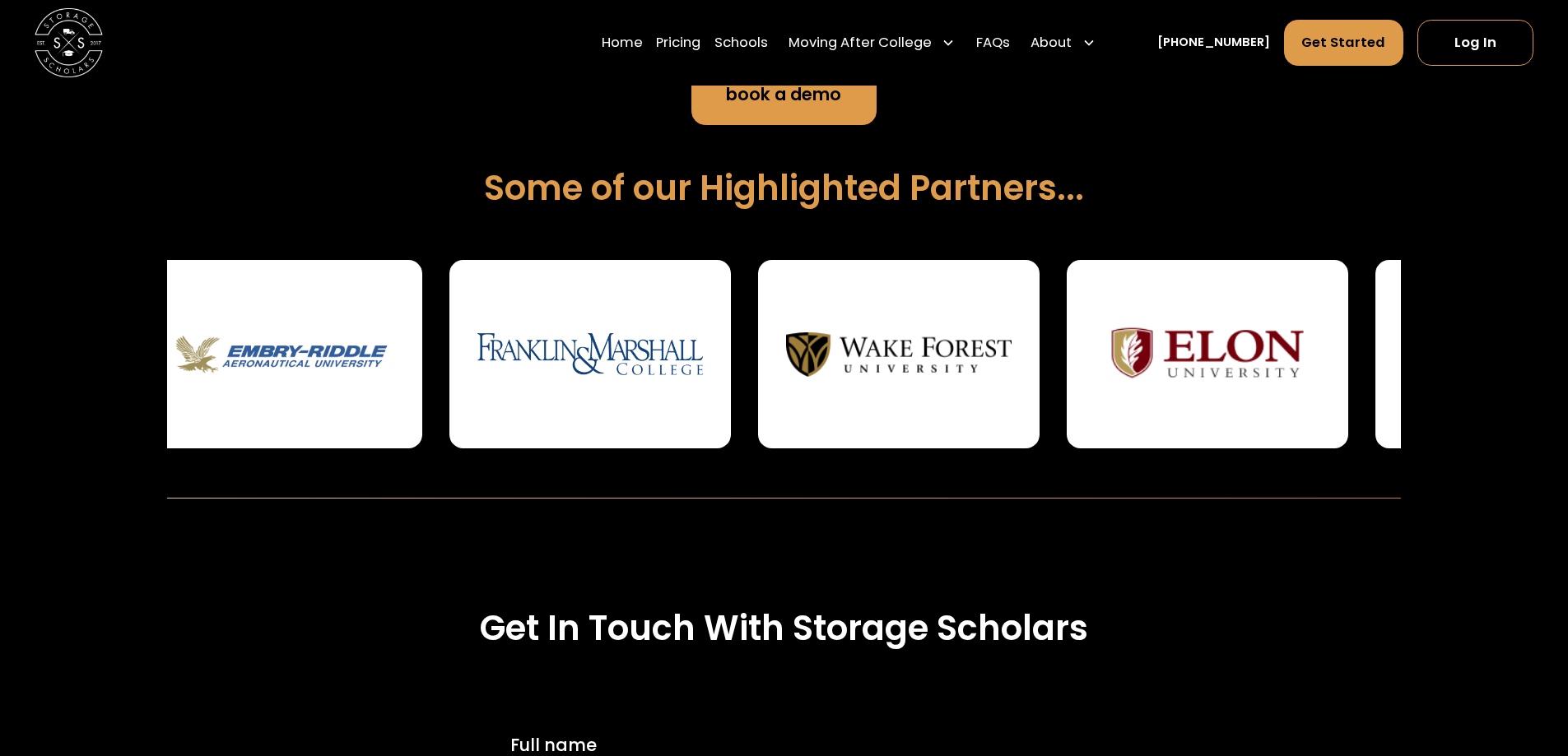
drag, startPoint x: 908, startPoint y: 371, endPoint x: 767, endPoint y: 373, distance: 141.0
click at [786, 375] on img at bounding box center [899, 353] width 226 height 133
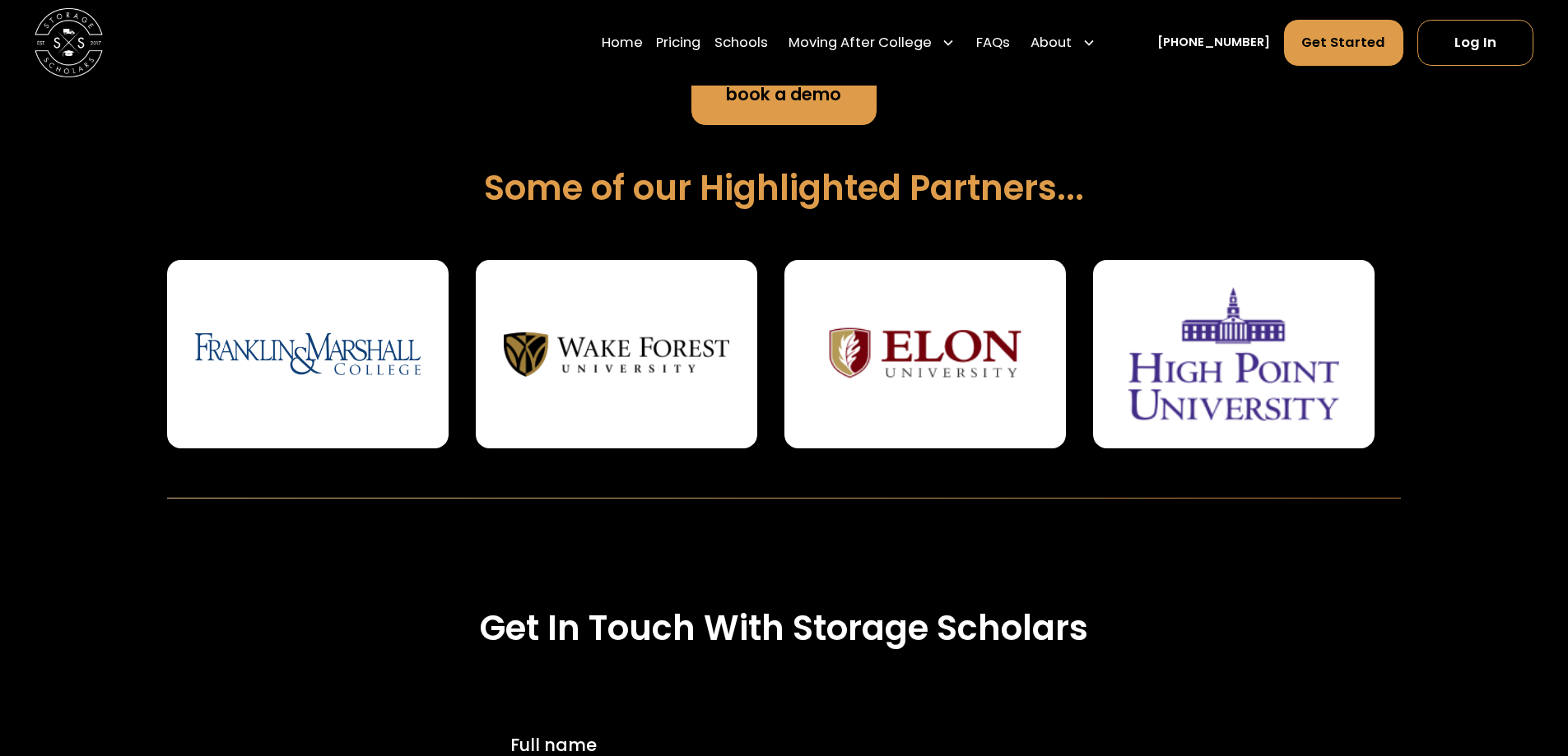
drag, startPoint x: 1149, startPoint y: 356, endPoint x: 0, endPoint y: 412, distance: 1150.4
click at [0, 412] on div "Creating Convenience On Campus For Families + Administration STUDENT STORAGE ST…" at bounding box center [784, 160] width 1568 height 676
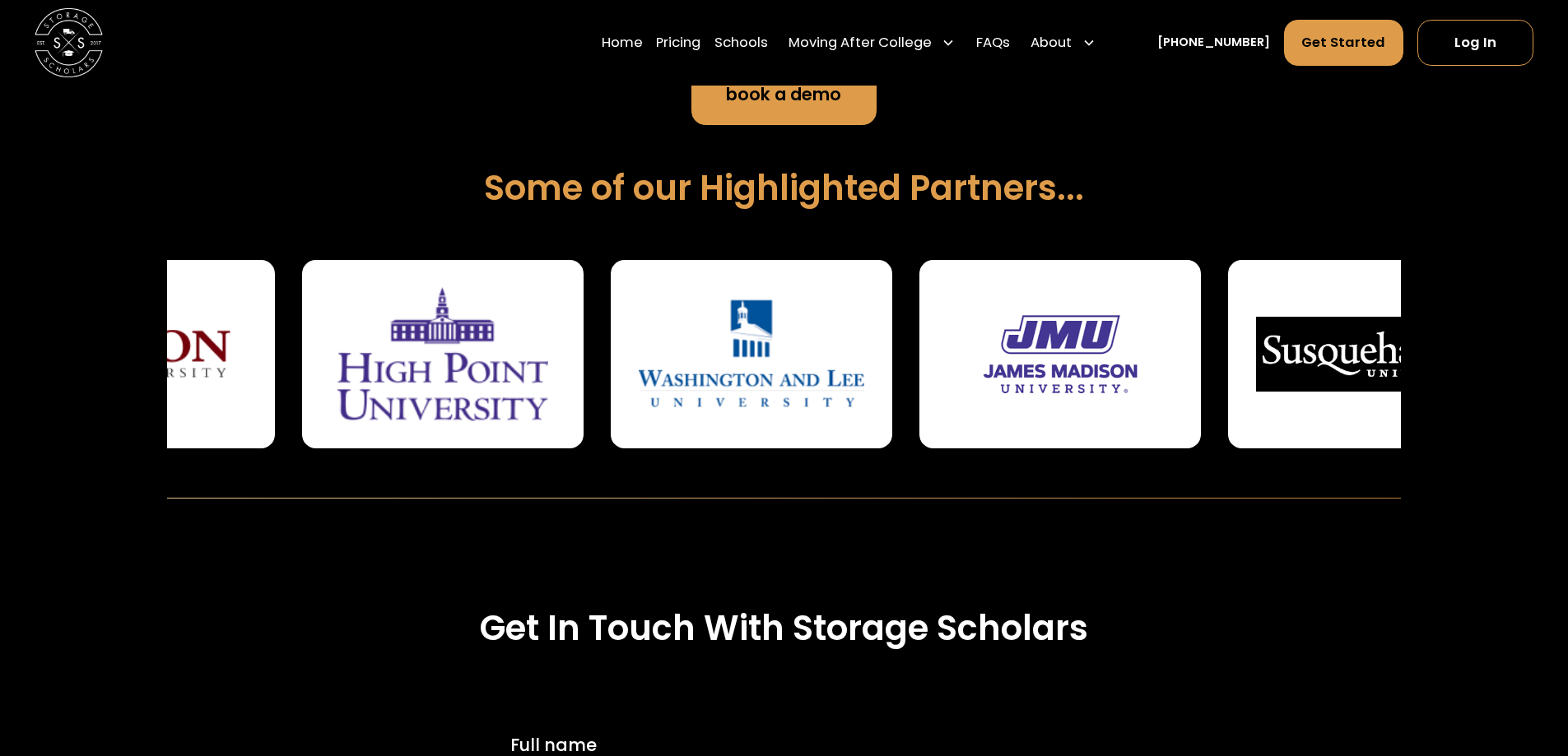
drag, startPoint x: 1307, startPoint y: 350, endPoint x: 477, endPoint y: 392, distance: 831.1
click at [477, 392] on img at bounding box center [443, 353] width 226 height 133
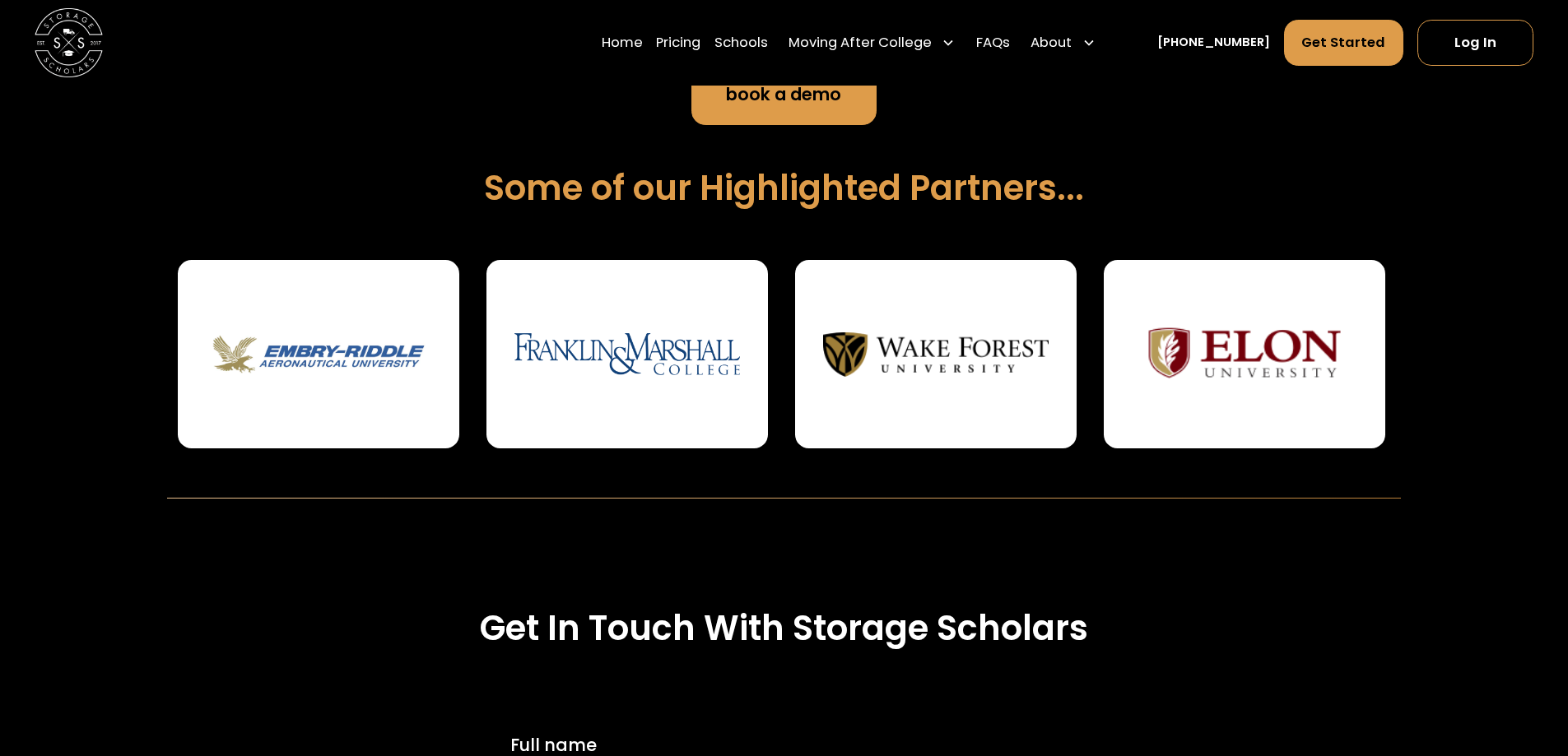
drag, startPoint x: 779, startPoint y: 376, endPoint x: 1409, endPoint y: 366, distance: 630.1
click at [1409, 366] on div "Creating Convenience On Campus For Families + Administration STUDENT STORAGE ST…" at bounding box center [784, 160] width 1568 height 676
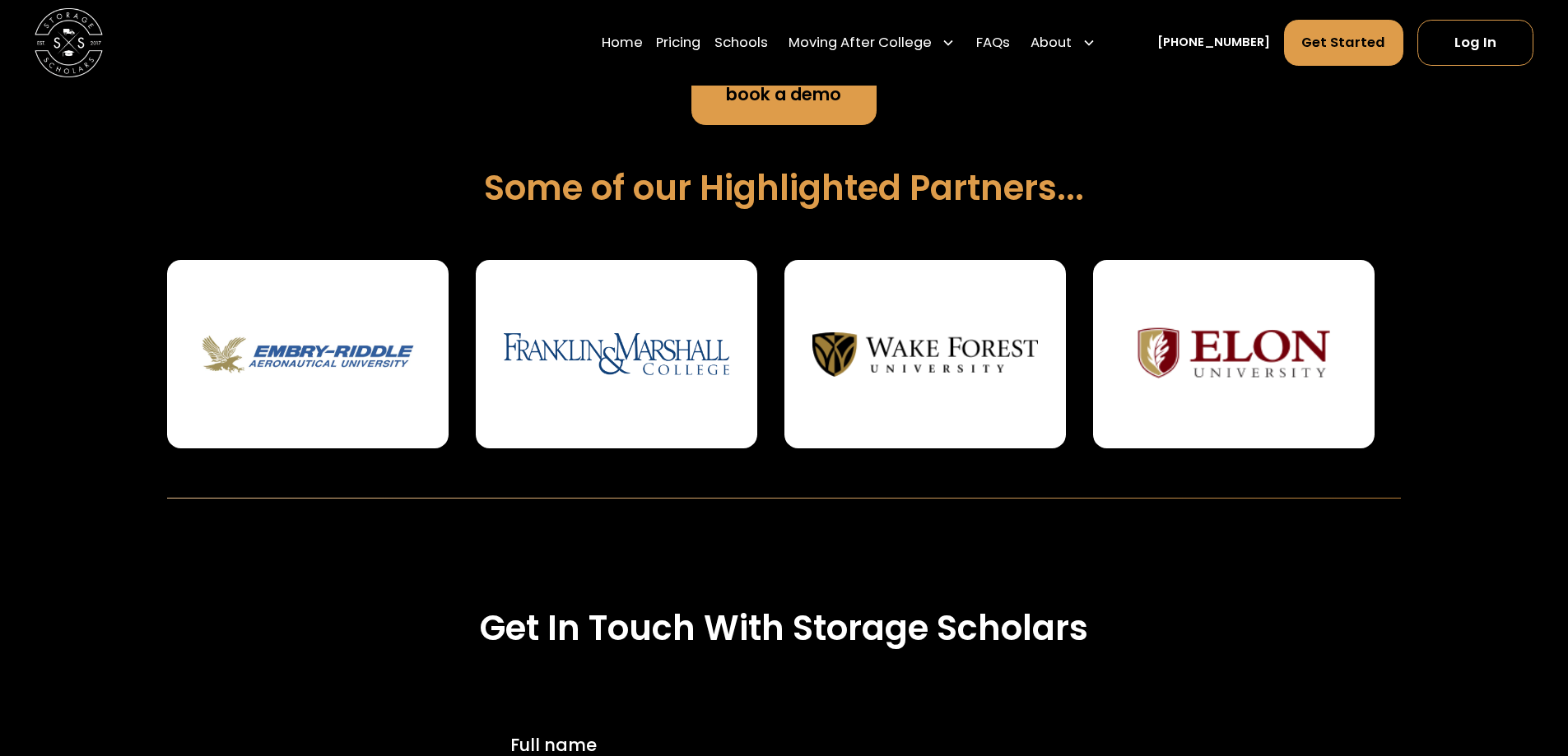
drag, startPoint x: 801, startPoint y: 380, endPoint x: 1650, endPoint y: 352, distance: 849.5
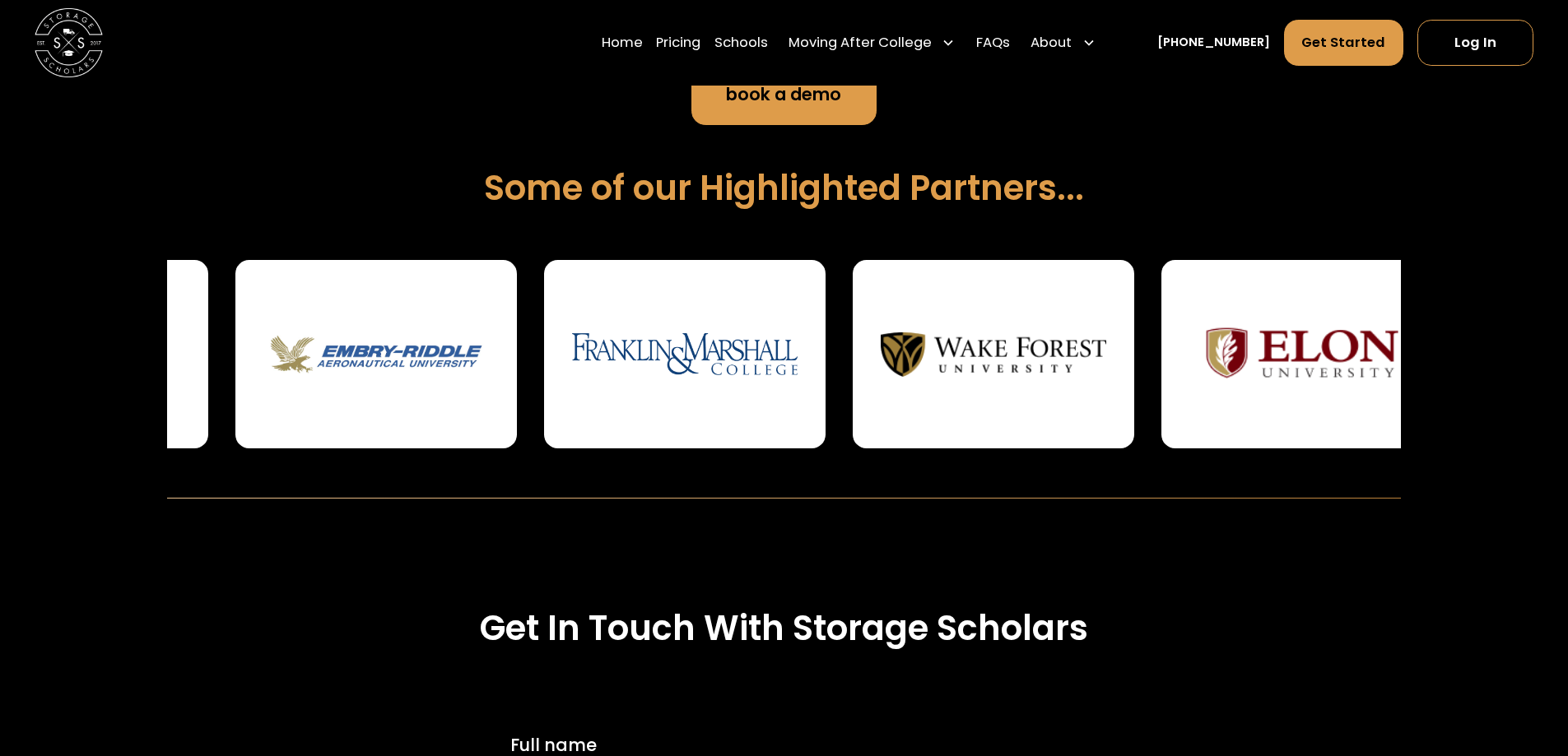
drag, startPoint x: 391, startPoint y: 376, endPoint x: 698, endPoint y: 370, distance: 307.1
click at [490, 370] on img at bounding box center [377, 353] width 226 height 133
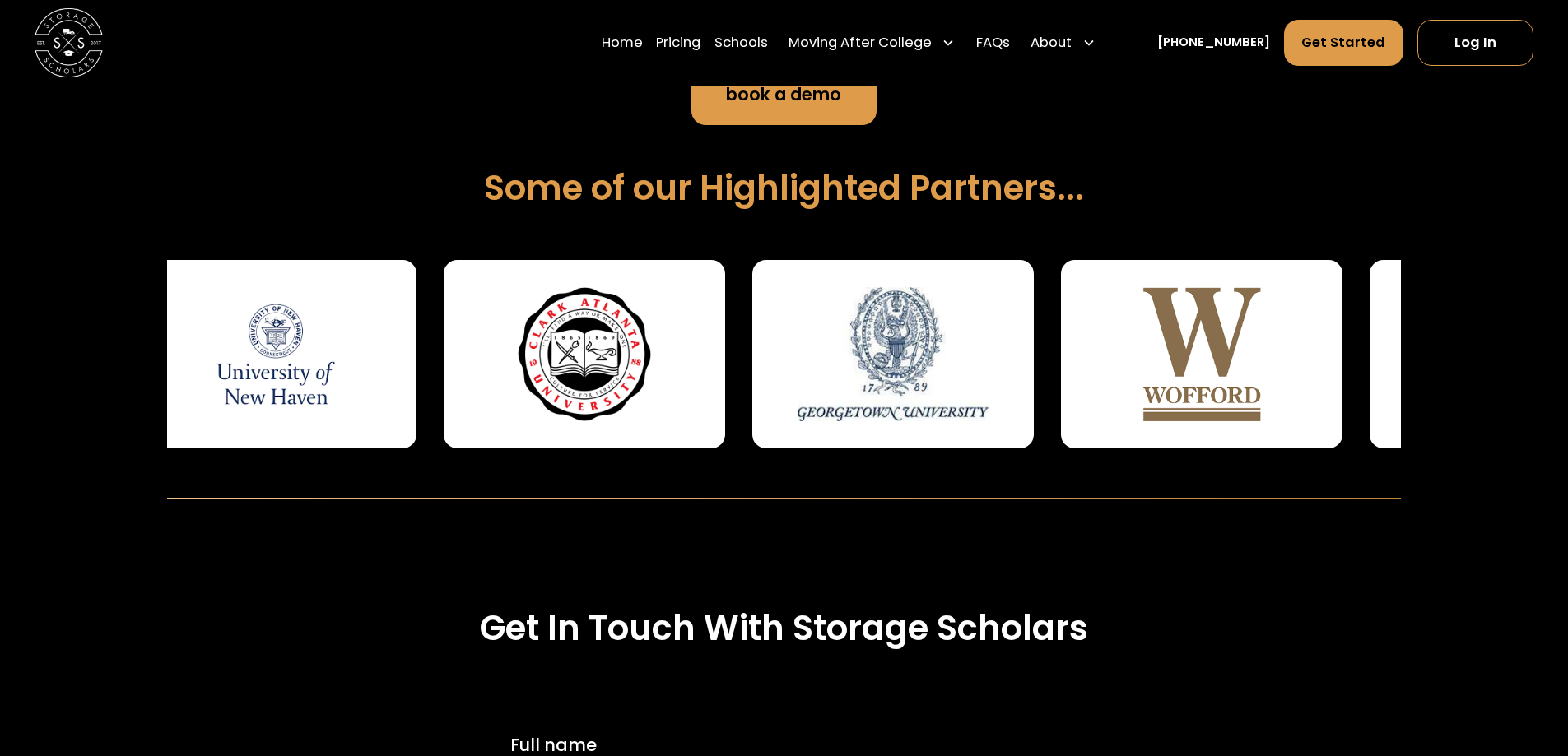
drag, startPoint x: 679, startPoint y: 374, endPoint x: 1273, endPoint y: 355, distance: 594.3
click at [1273, 355] on img at bounding box center [1202, 353] width 226 height 133
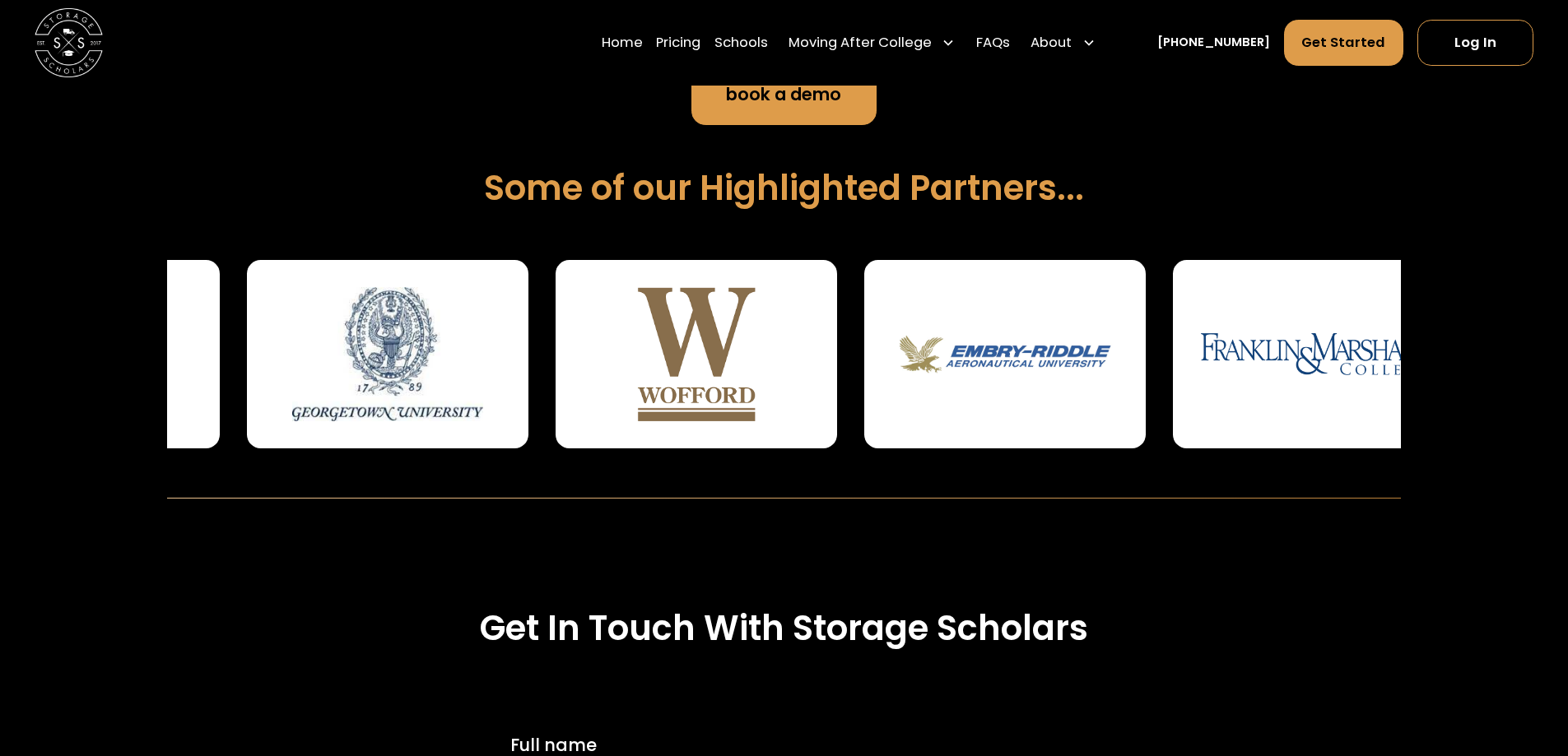
drag, startPoint x: 272, startPoint y: 348, endPoint x: 830, endPoint y: 344, distance: 558.0
click at [501, 344] on img at bounding box center [388, 353] width 226 height 133
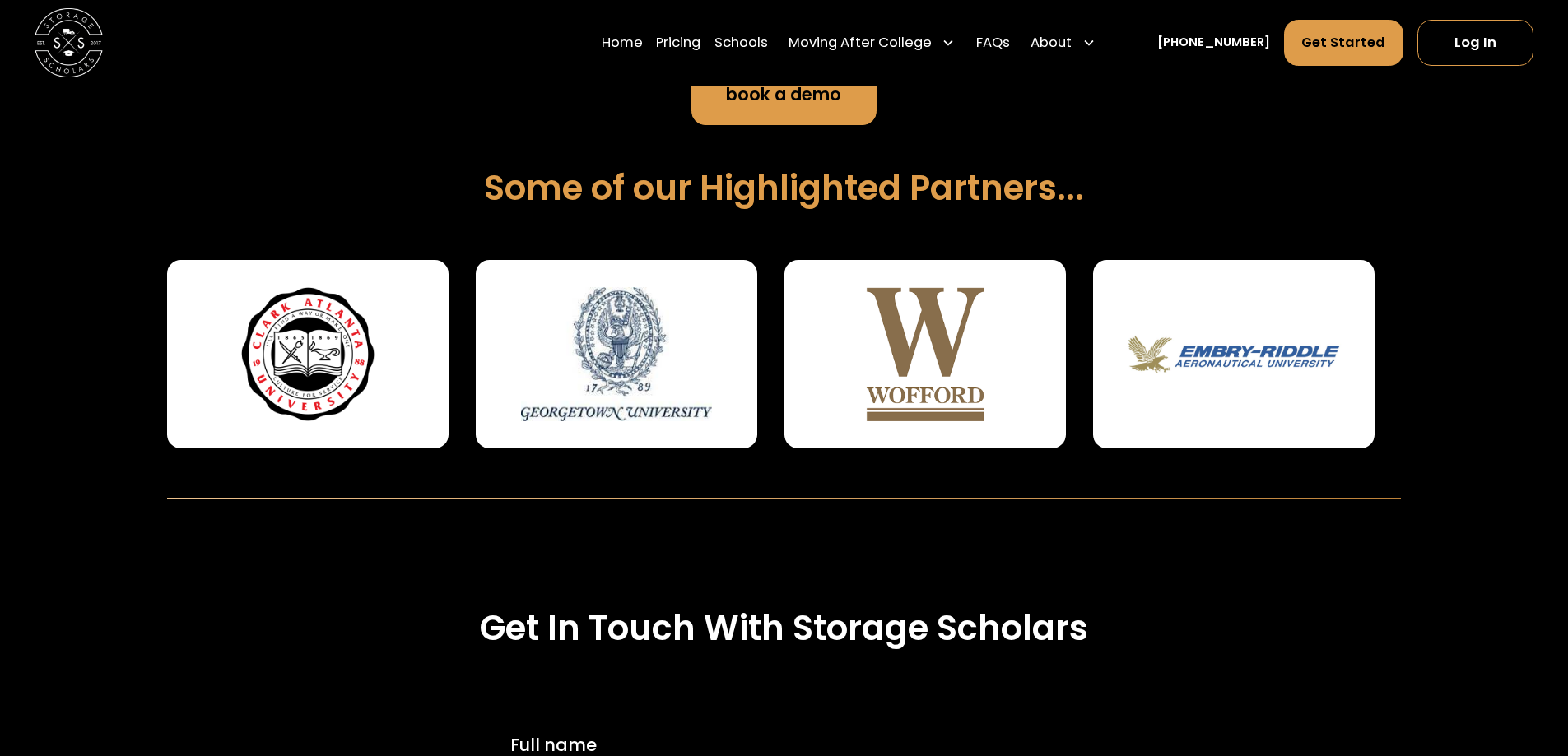
drag, startPoint x: 741, startPoint y: 494, endPoint x: 646, endPoint y: 508, distance: 96.0
click at [646, 507] on section "Creating Convenience On Campus For Families + Administration STUDENT STORAGE ST…" at bounding box center [784, 160] width 1568 height 786
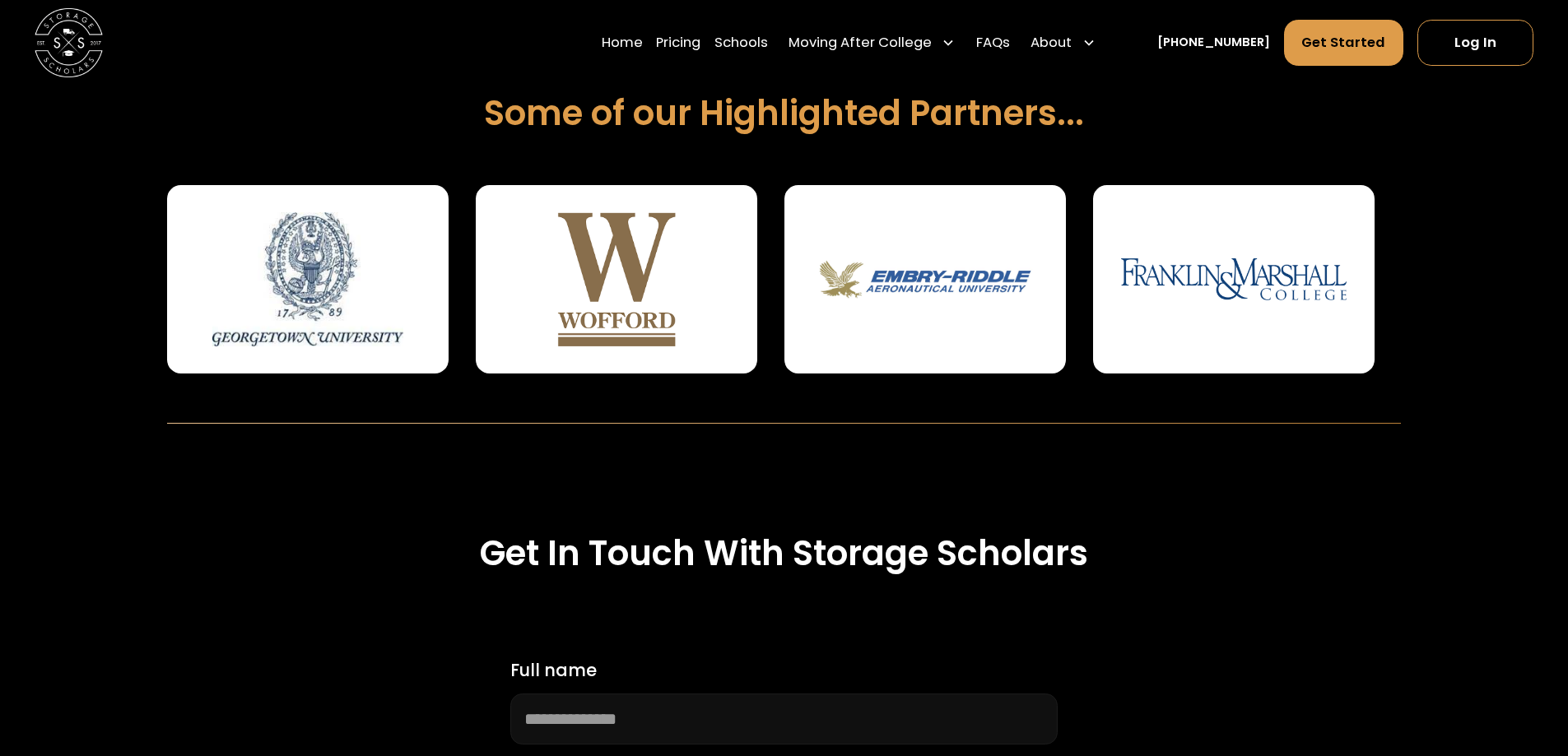
scroll to position [823, 0]
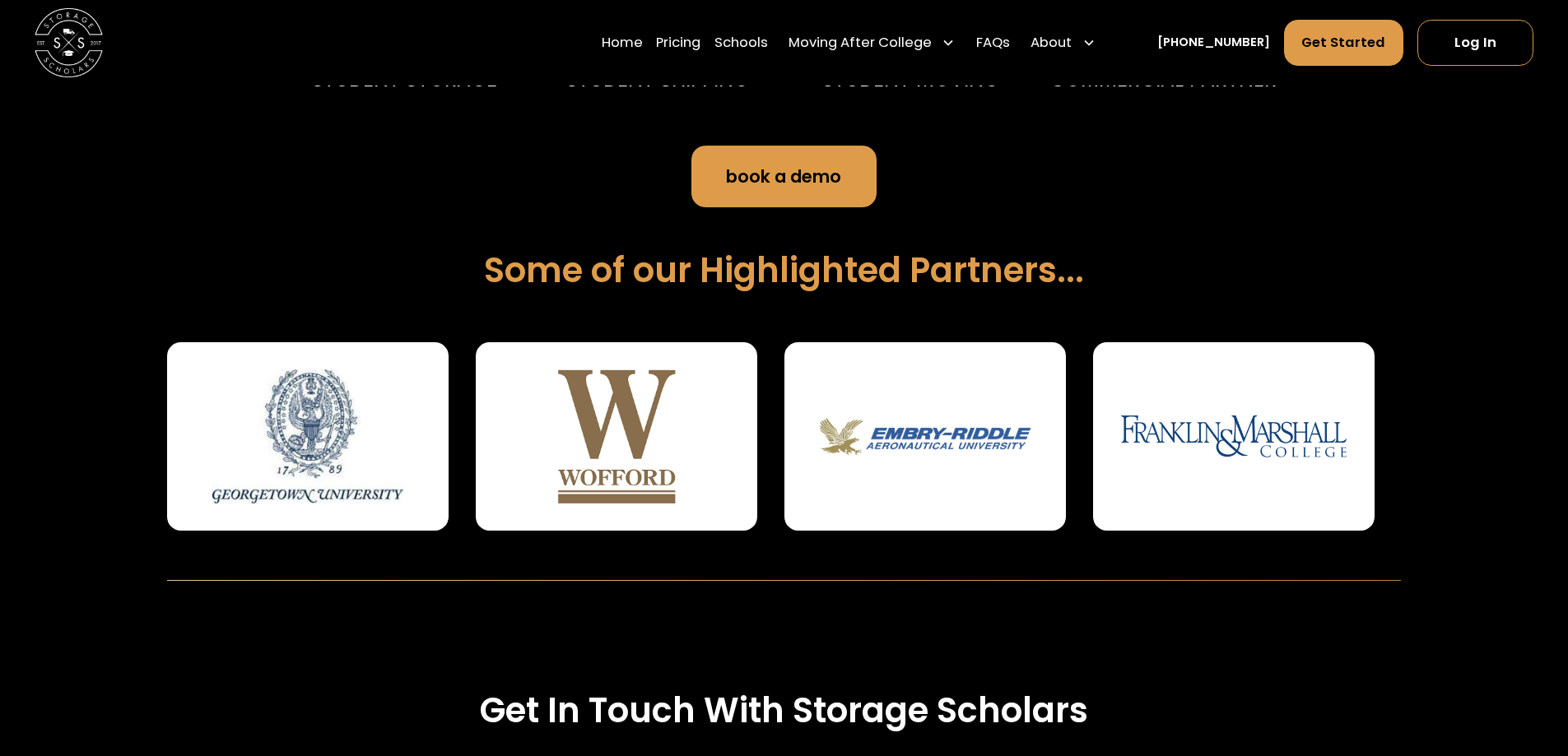
drag, startPoint x: 1297, startPoint y: 420, endPoint x: 727, endPoint y: 424, distance: 570.0
click at [1120, 424] on img at bounding box center [1234, 435] width 226 height 133
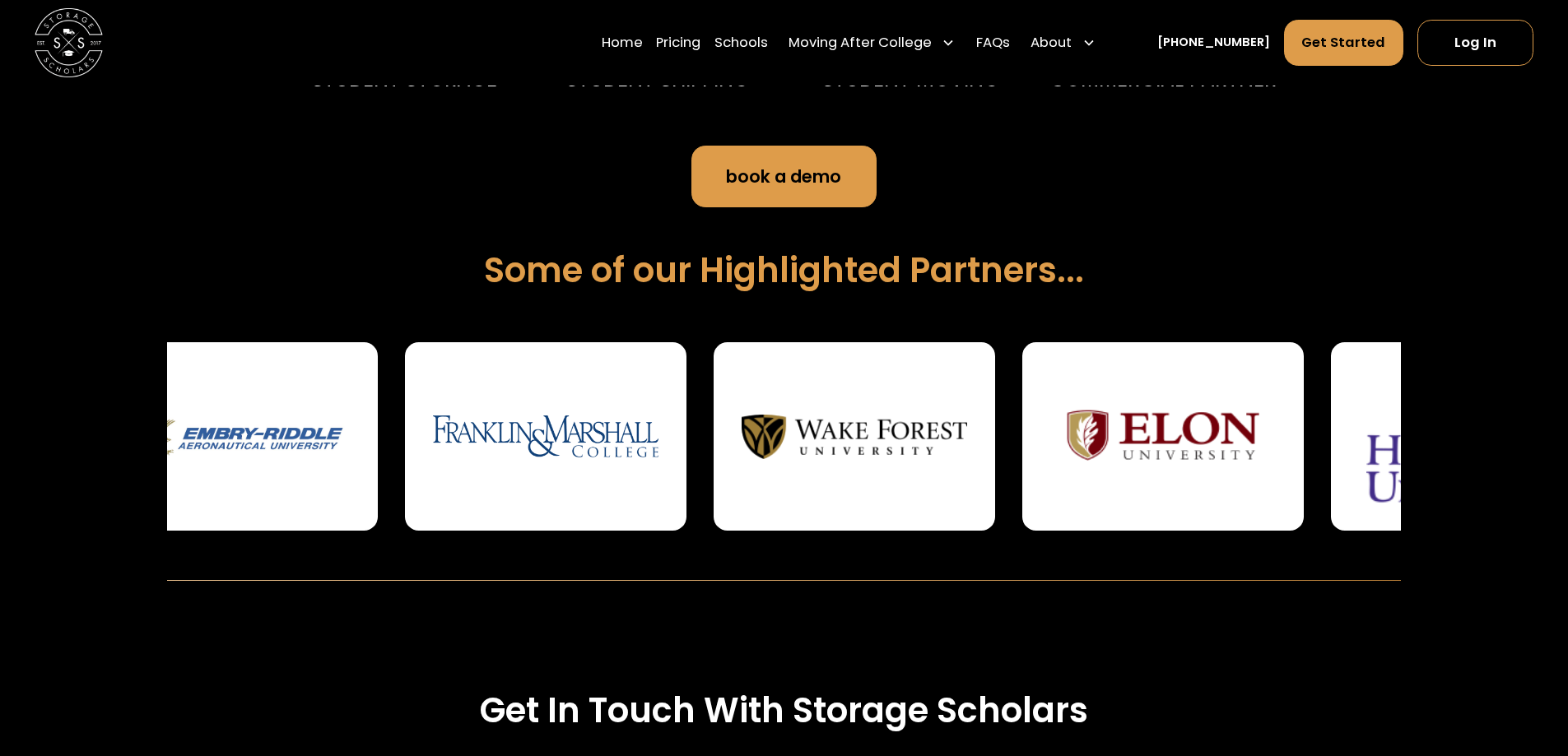
drag, startPoint x: 1318, startPoint y: 438, endPoint x: 707, endPoint y: 456, distance: 611.3
click at [741, 456] on img at bounding box center [855, 435] width 226 height 133
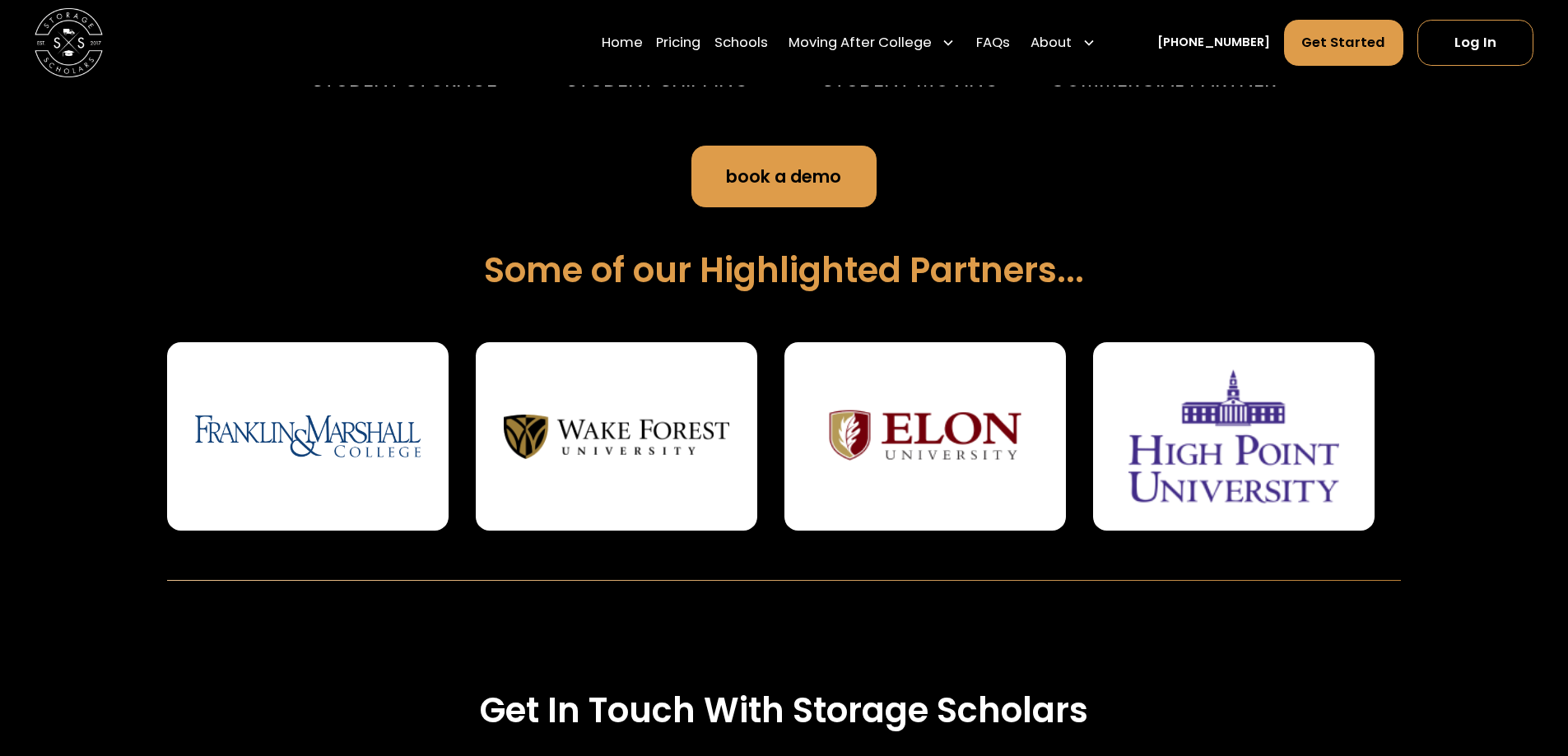
drag, startPoint x: 1052, startPoint y: 450, endPoint x: 165, endPoint y: 502, distance: 888.5
click at [165, 502] on div "Creating Convenience On Campus For Families + Administration STUDENT STORAGE ST…" at bounding box center [784, 242] width 1568 height 676
drag, startPoint x: 1205, startPoint y: 447, endPoint x: 970, endPoint y: 453, distance: 235.1
click at [1120, 453] on img at bounding box center [1234, 435] width 226 height 133
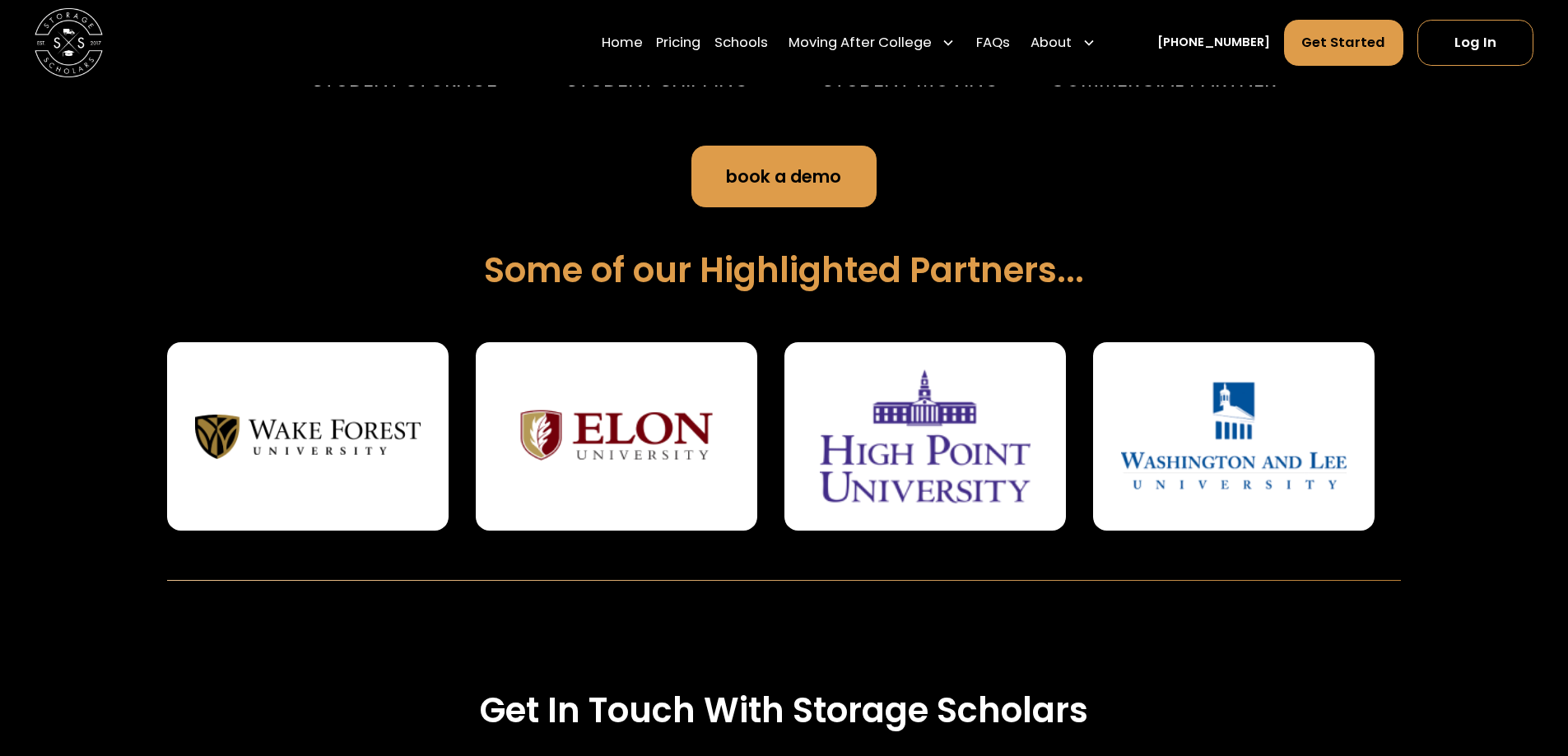
drag, startPoint x: 1046, startPoint y: 459, endPoint x: 0, endPoint y: 528, distance: 1048.3
click at [0, 528] on div "Creating Convenience On Campus For Families + Administration STUDENT STORAGE ST…" at bounding box center [784, 242] width 1568 height 676
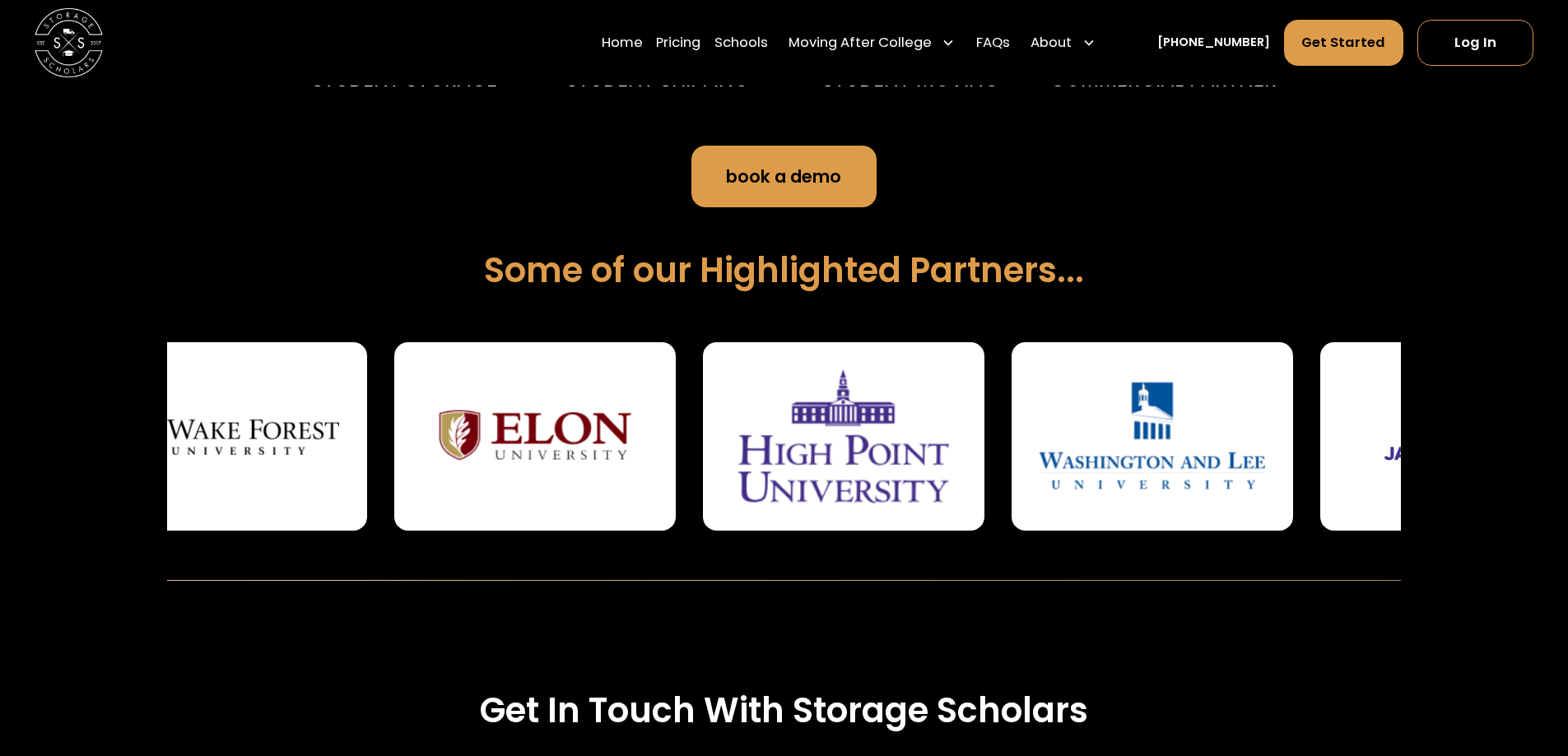
drag, startPoint x: 1188, startPoint y: 448, endPoint x: 671, endPoint y: 463, distance: 517.2
click at [1040, 465] on img at bounding box center [1153, 435] width 226 height 133
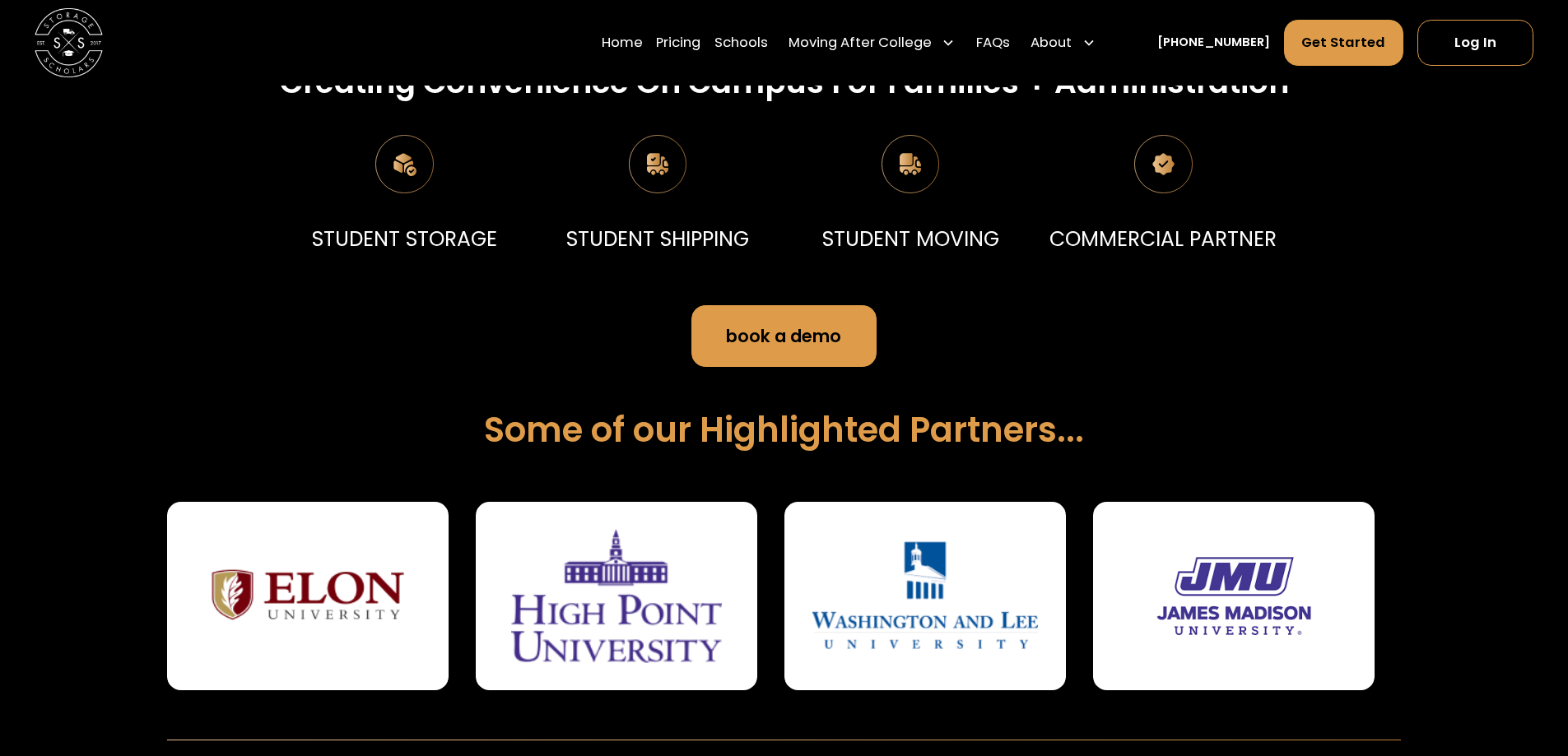
scroll to position [576, 0]
